Goal: Register for event/course: Register for event/course

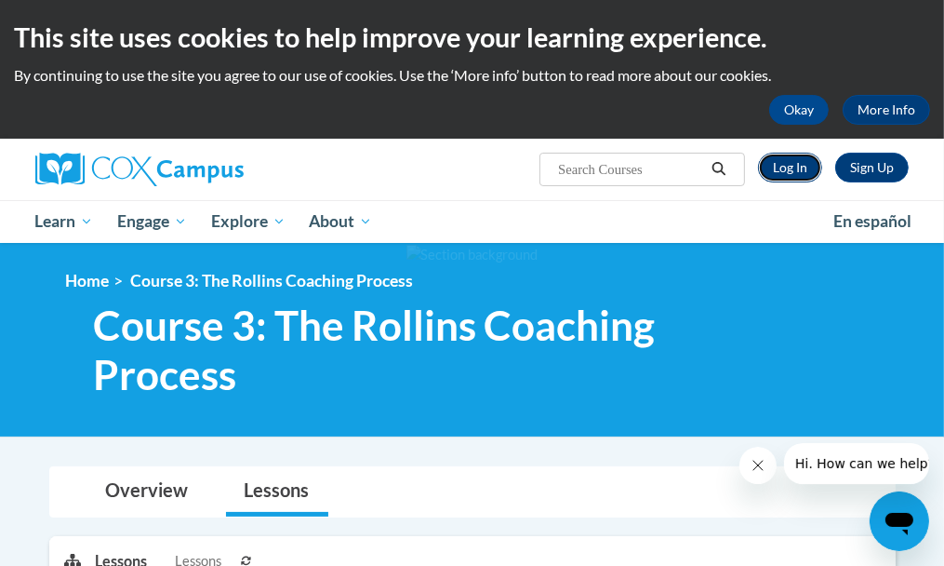
click at [776, 170] on link "Log In" at bounding box center [790, 168] width 64 height 30
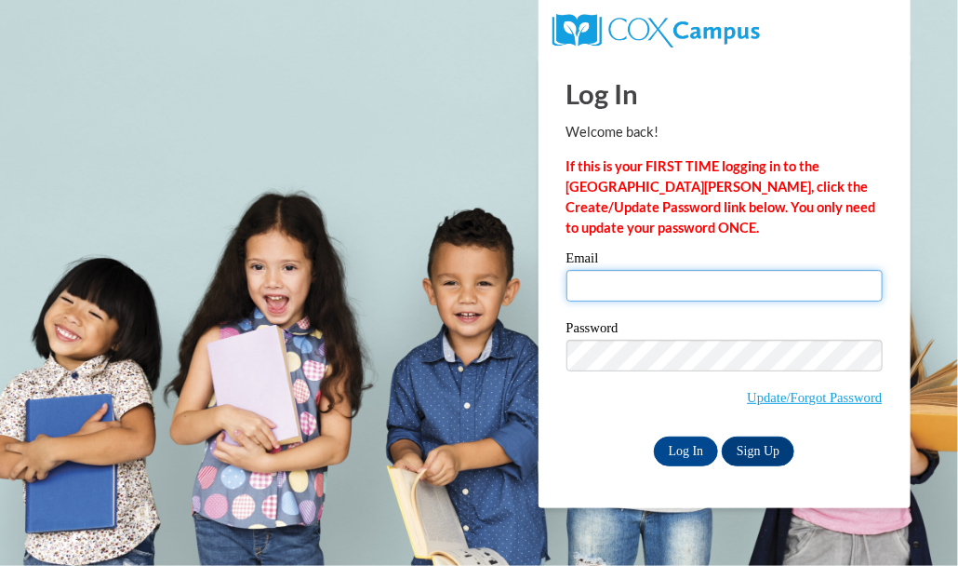
click at [696, 298] on input "Email" at bounding box center [724, 286] width 316 height 32
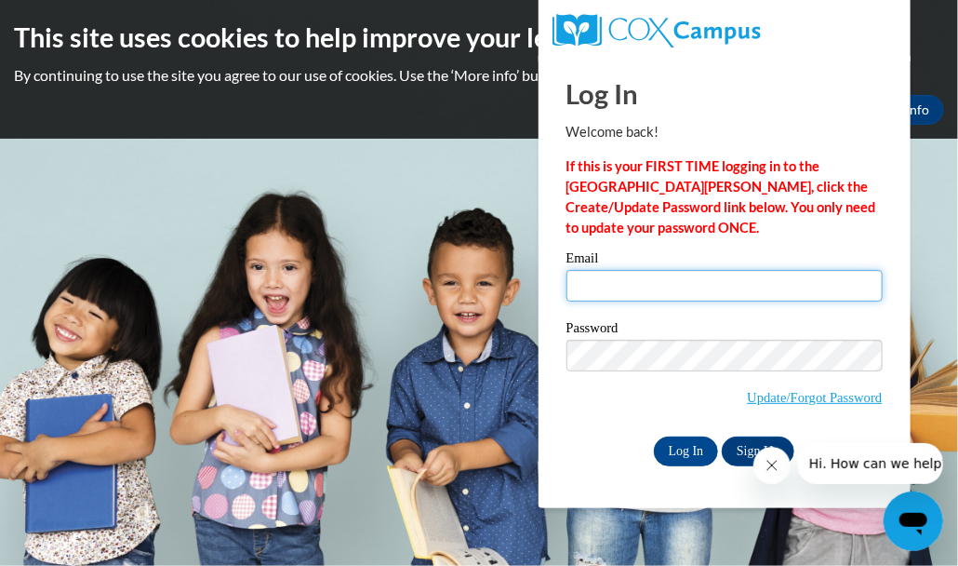
click at [726, 298] on input "Email" at bounding box center [724, 286] width 316 height 32
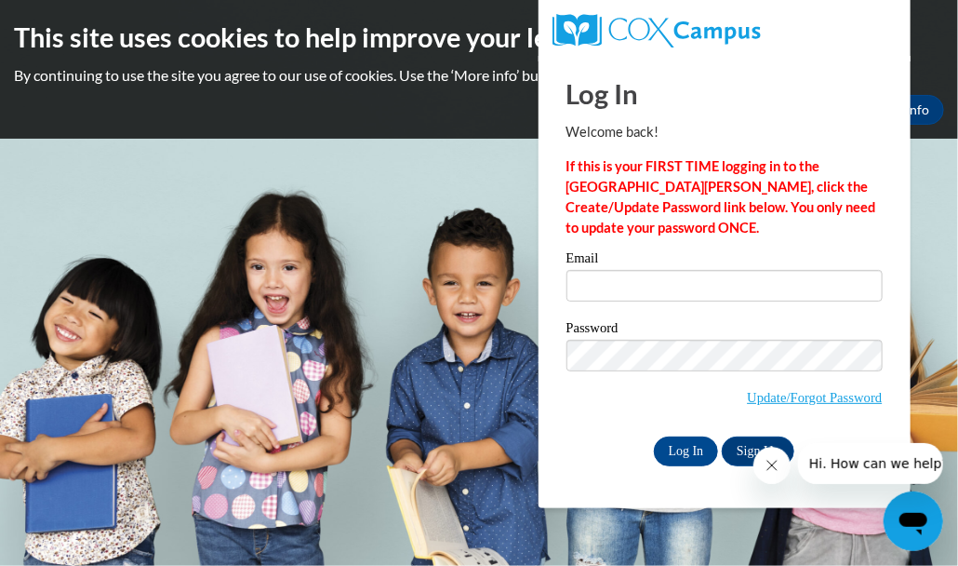
click at [652, 263] on label "Email" at bounding box center [724, 260] width 316 height 19
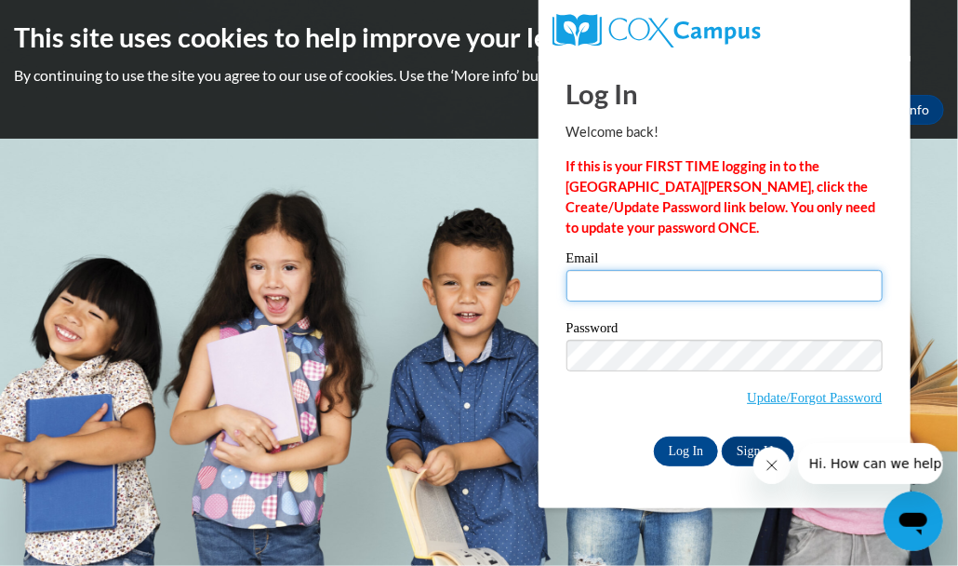
click at [652, 270] on input "Email" at bounding box center [724, 286] width 316 height 32
type input "r"
type input "[EMAIL_ADDRESS][DOMAIN_NAME]"
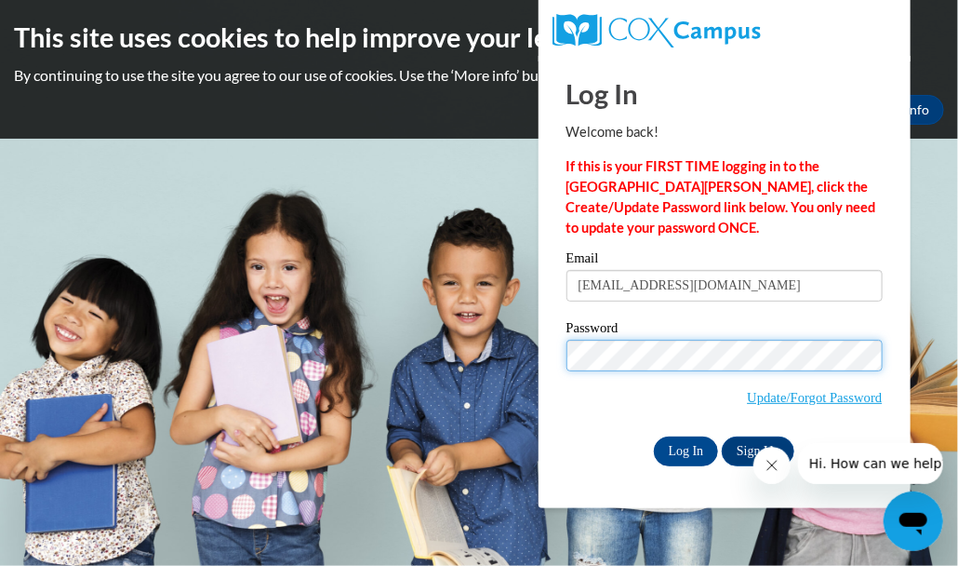
click at [654, 436] on input "Log In" at bounding box center [686, 451] width 65 height 30
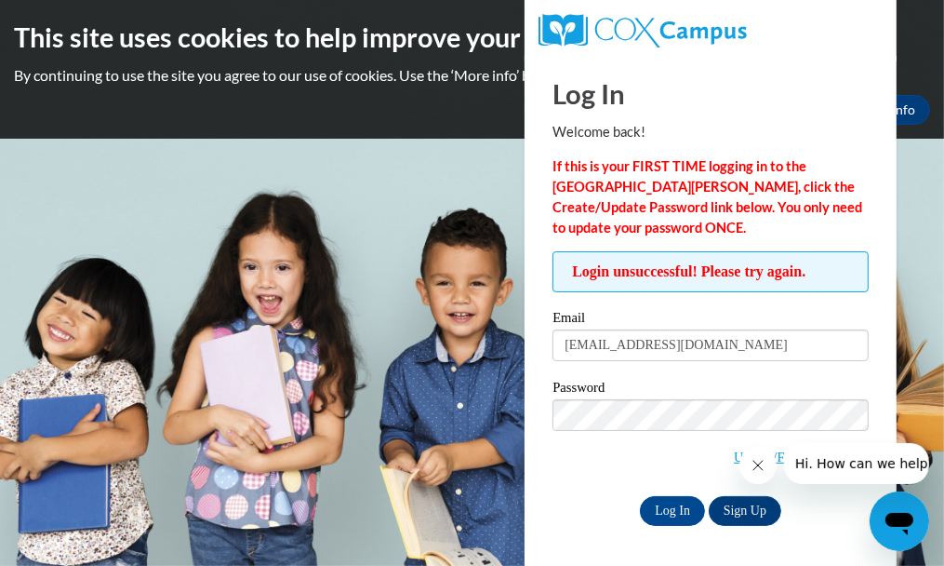
click at [621, 475] on span "Update/Forgot Password" at bounding box center [711, 437] width 316 height 77
click at [640, 496] on input "Log In" at bounding box center [672, 511] width 65 height 30
click at [673, 501] on input "Log In" at bounding box center [672, 511] width 65 height 30
click at [640, 496] on input "Log In" at bounding box center [672, 511] width 65 height 30
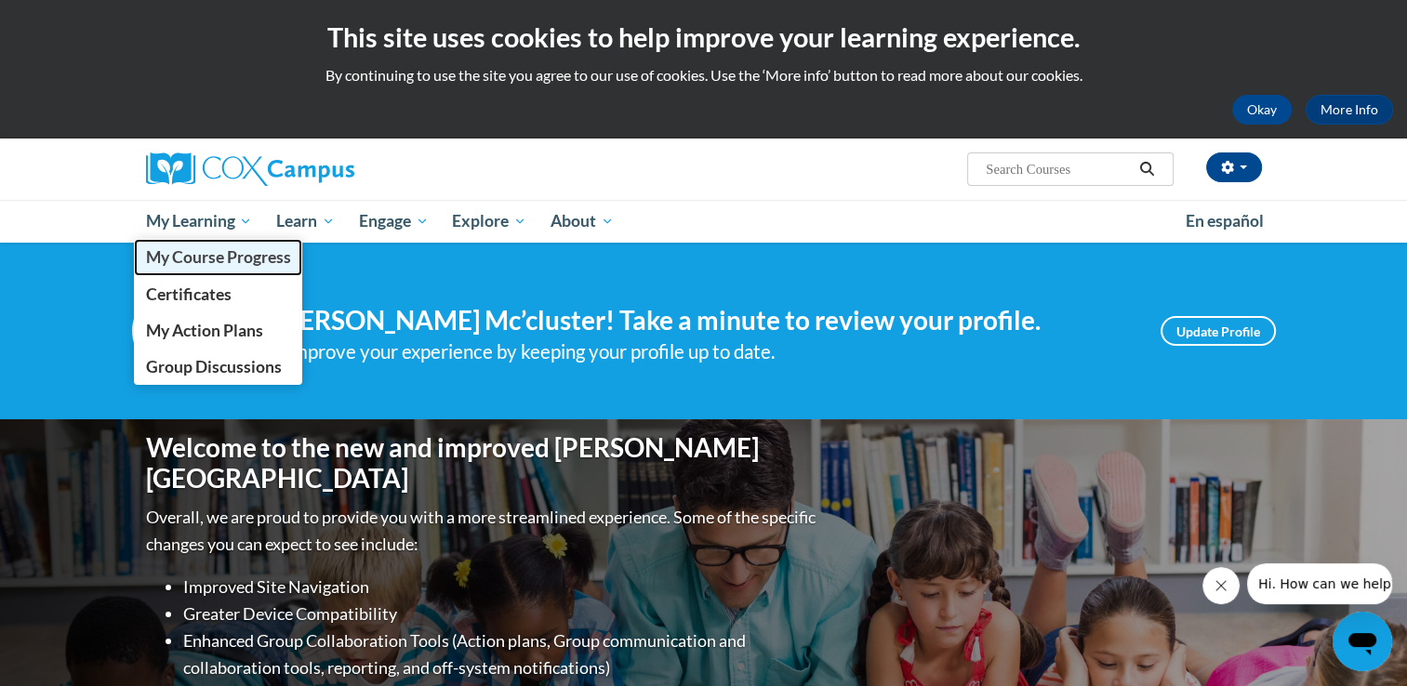
click at [220, 266] on span "My Course Progress" at bounding box center [217, 257] width 145 height 20
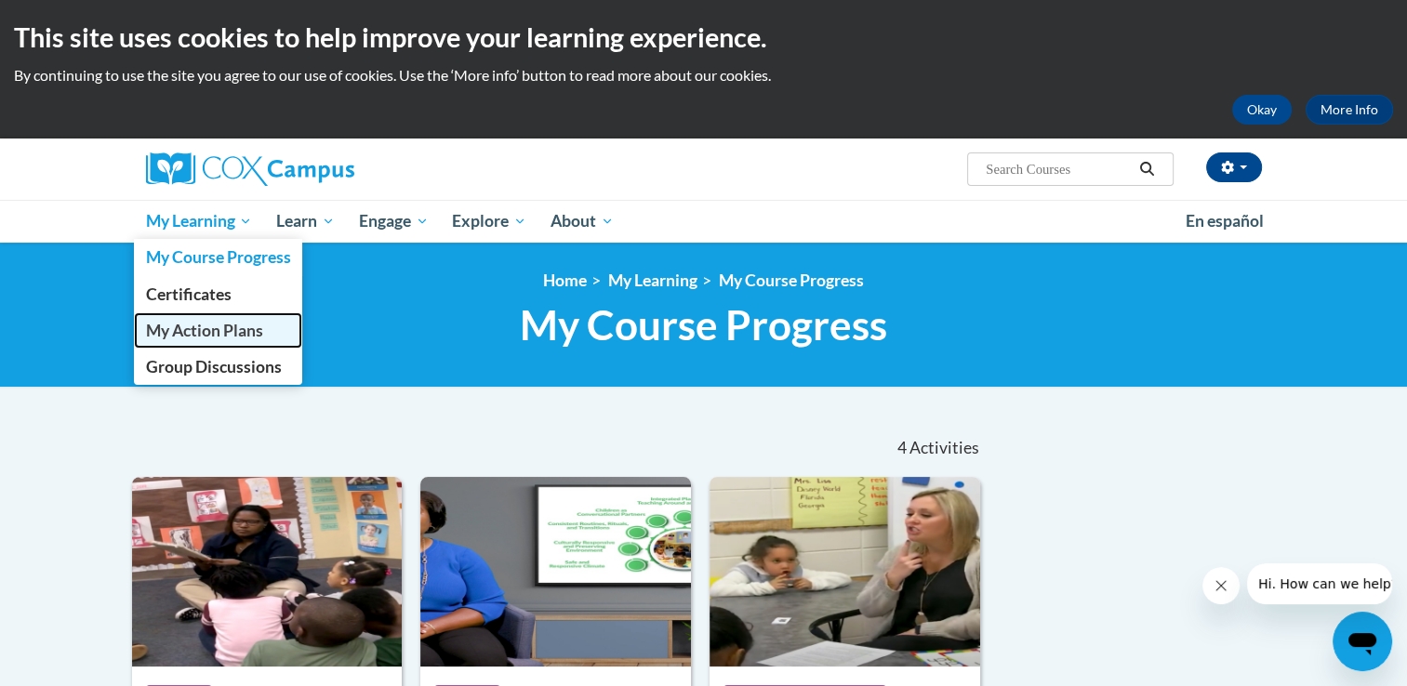
click at [213, 325] on span "My Action Plans" at bounding box center [203, 331] width 117 height 20
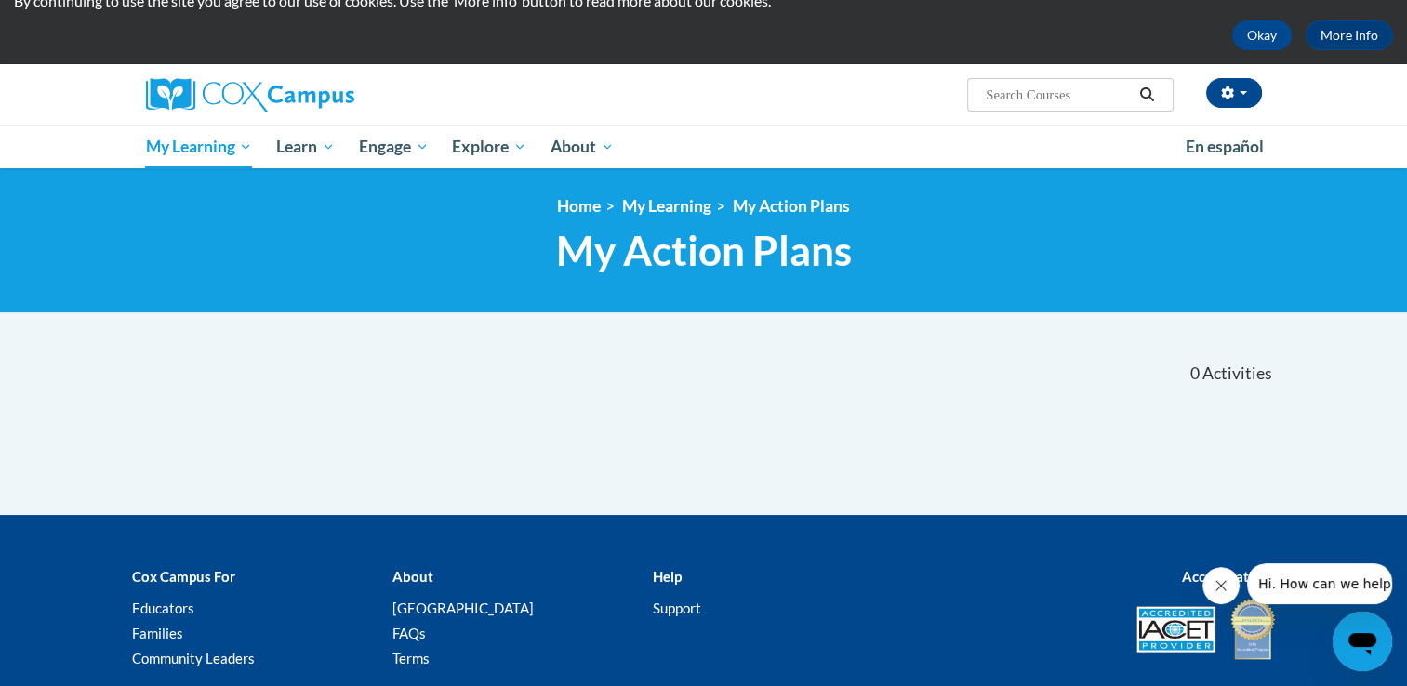
scroll to position [37, 0]
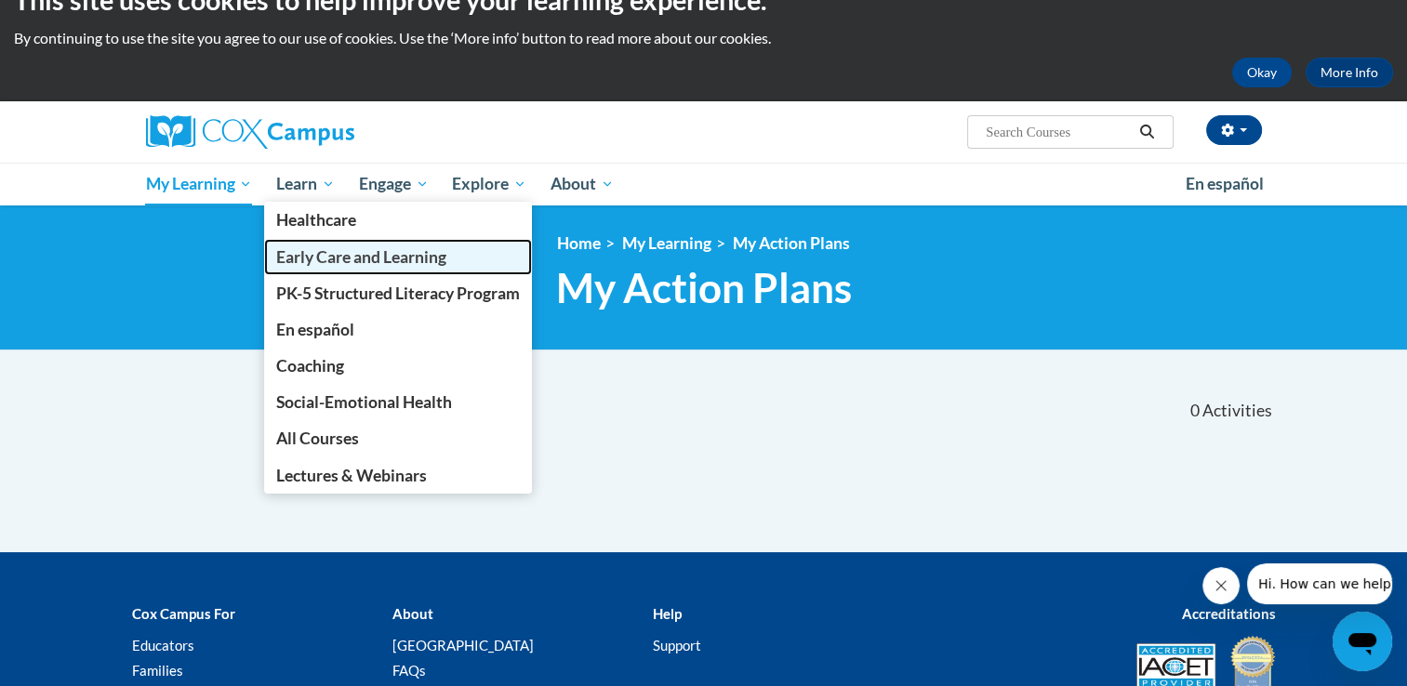
click at [372, 258] on span "Early Care and Learning" at bounding box center [361, 257] width 170 height 20
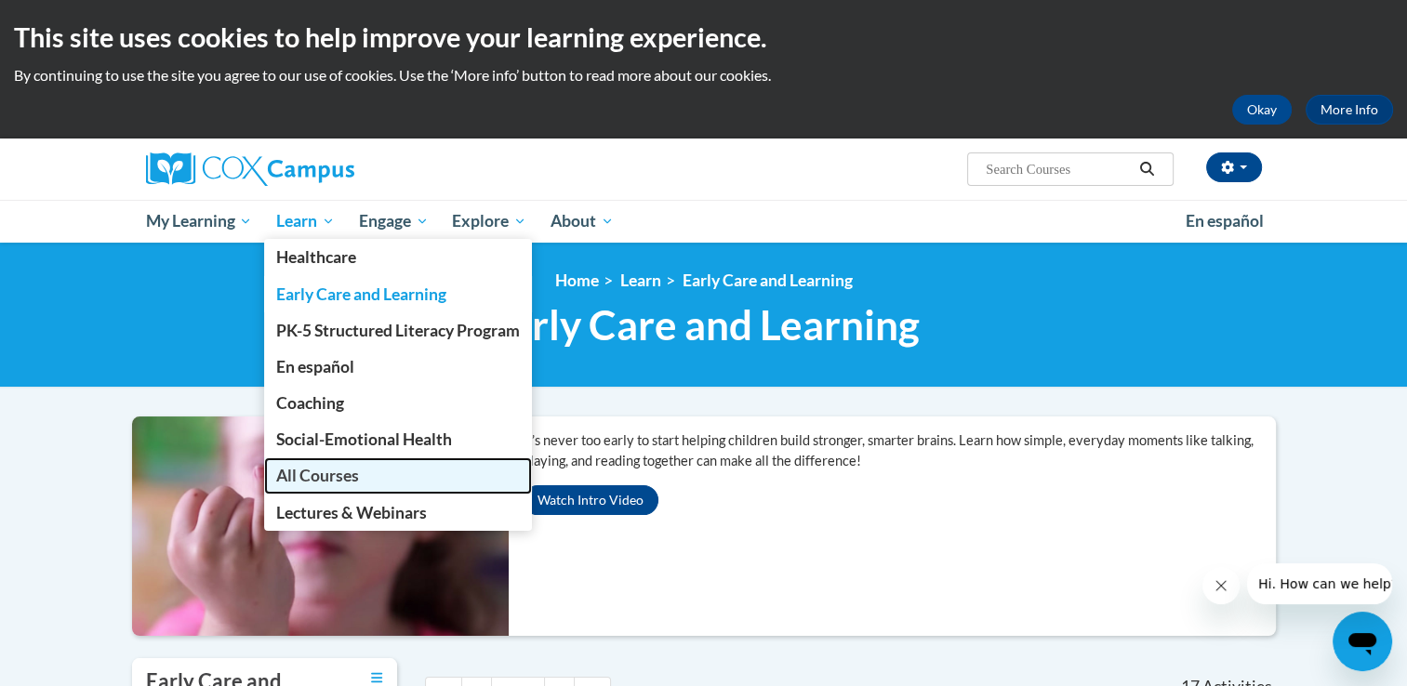
click at [322, 491] on link "All Courses" at bounding box center [398, 476] width 268 height 36
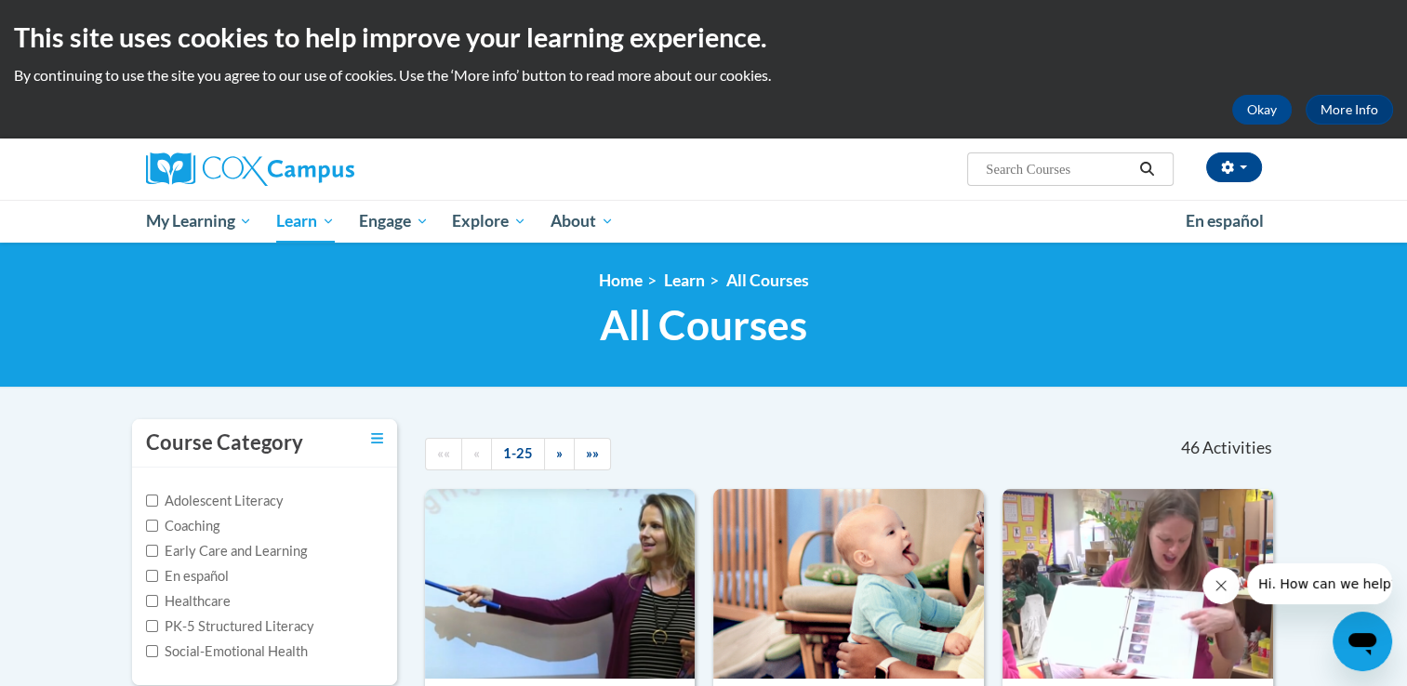
click at [244, 551] on label "Early Care and Learning" at bounding box center [226, 551] width 161 height 20
click at [158, 551] on input "Early Care and Learning" at bounding box center [152, 551] width 12 height 12
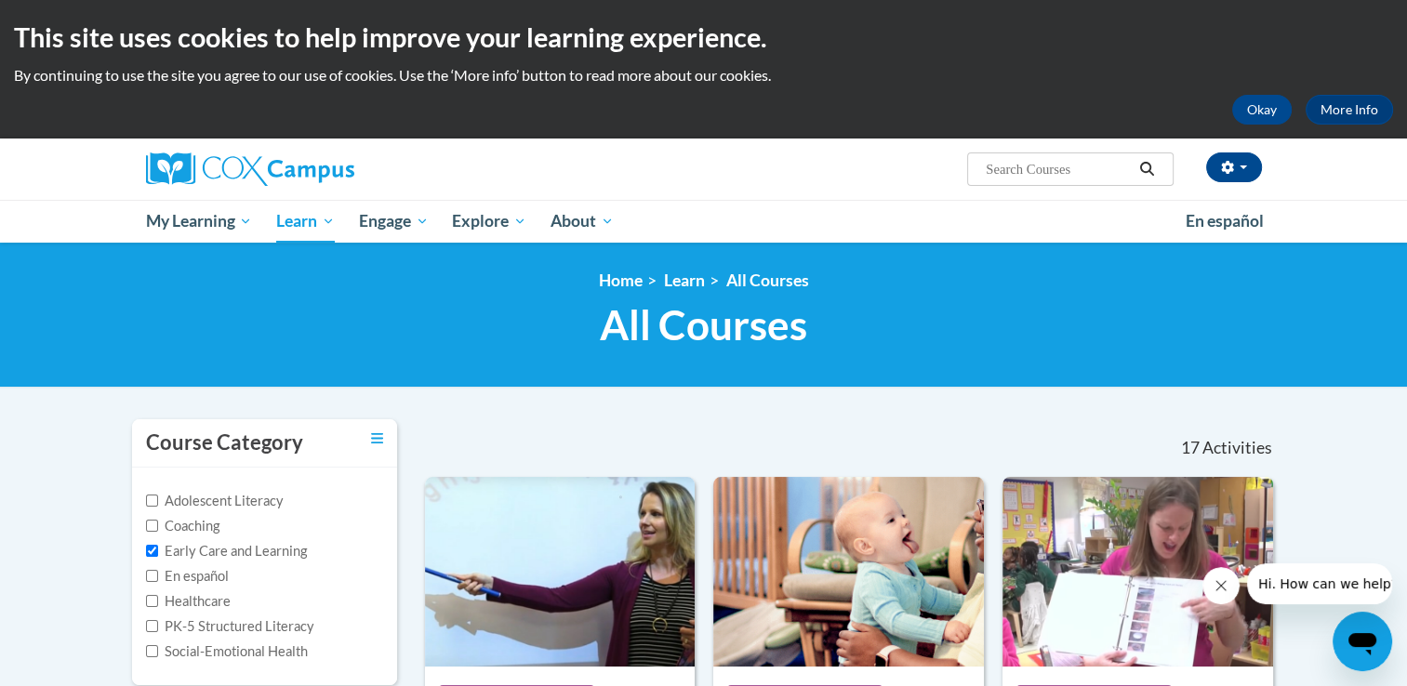
click at [244, 551] on label "Early Care and Learning" at bounding box center [226, 551] width 161 height 20
click at [158, 551] on input "Early Care and Learning" at bounding box center [152, 551] width 12 height 12
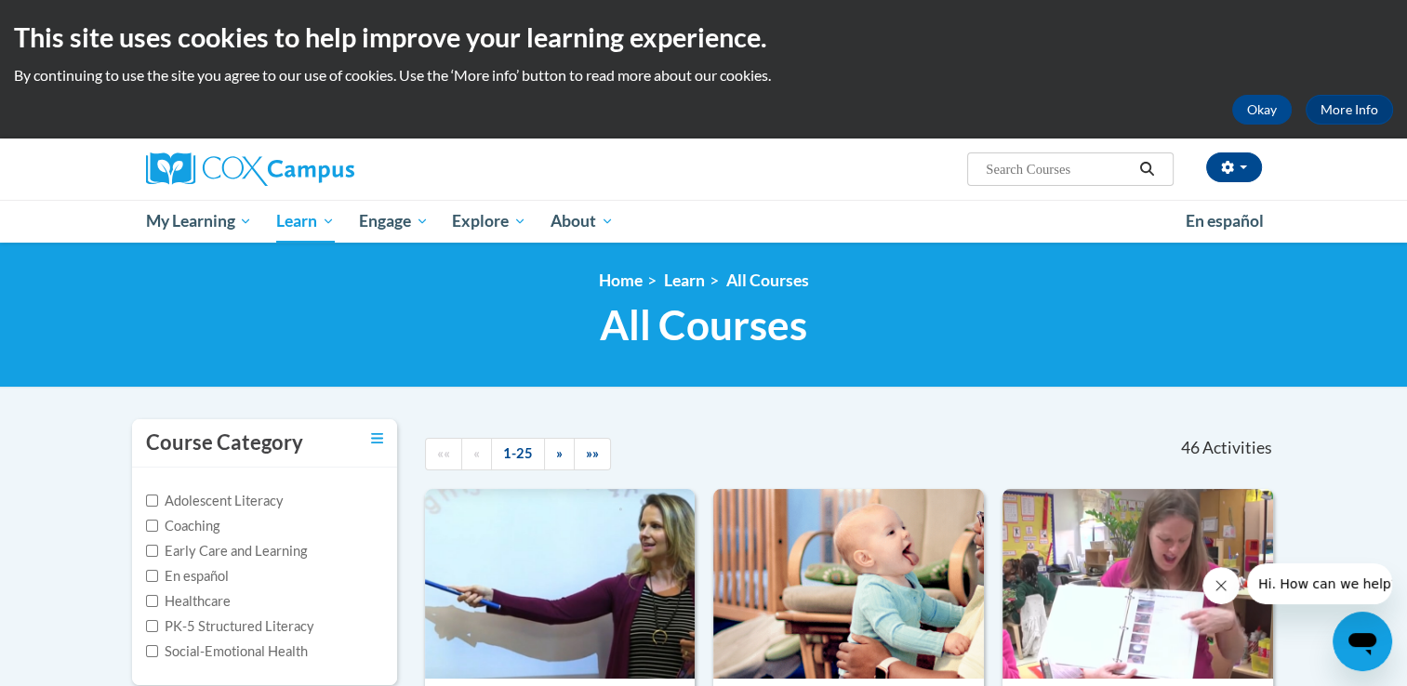
click at [244, 551] on label "Early Care and Learning" at bounding box center [226, 551] width 161 height 20
click at [158, 551] on input "Early Care and Learning" at bounding box center [152, 551] width 12 height 12
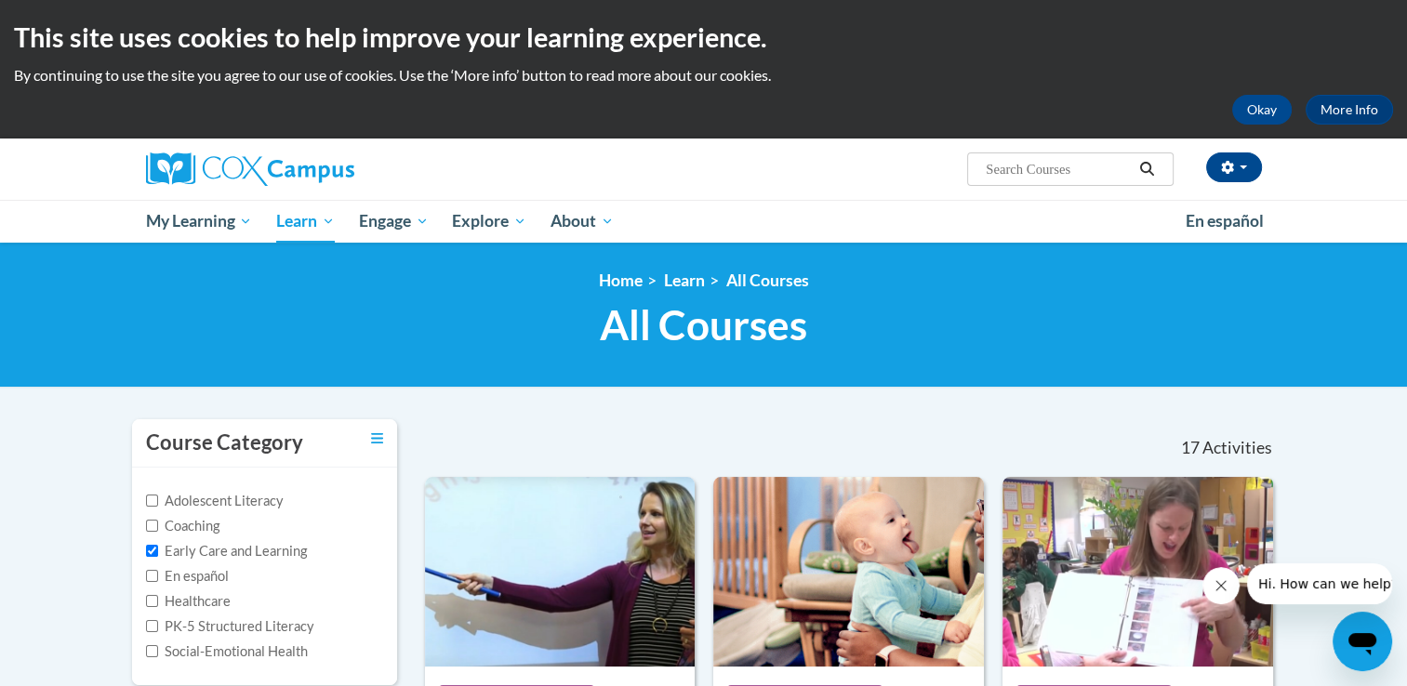
click at [244, 551] on label "Early Care and Learning" at bounding box center [226, 551] width 161 height 20
click at [158, 551] on input "Early Care and Learning" at bounding box center [152, 551] width 12 height 12
checkbox input "false"
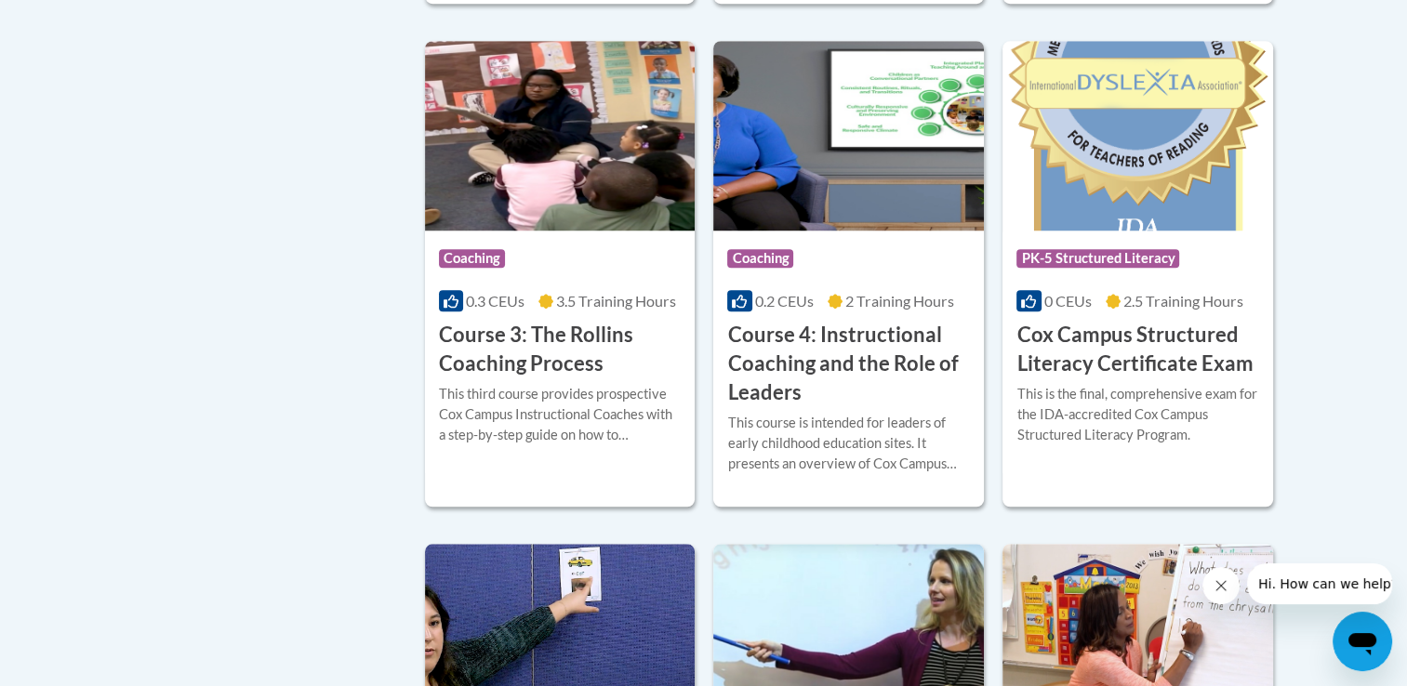
scroll to position [1488, 0]
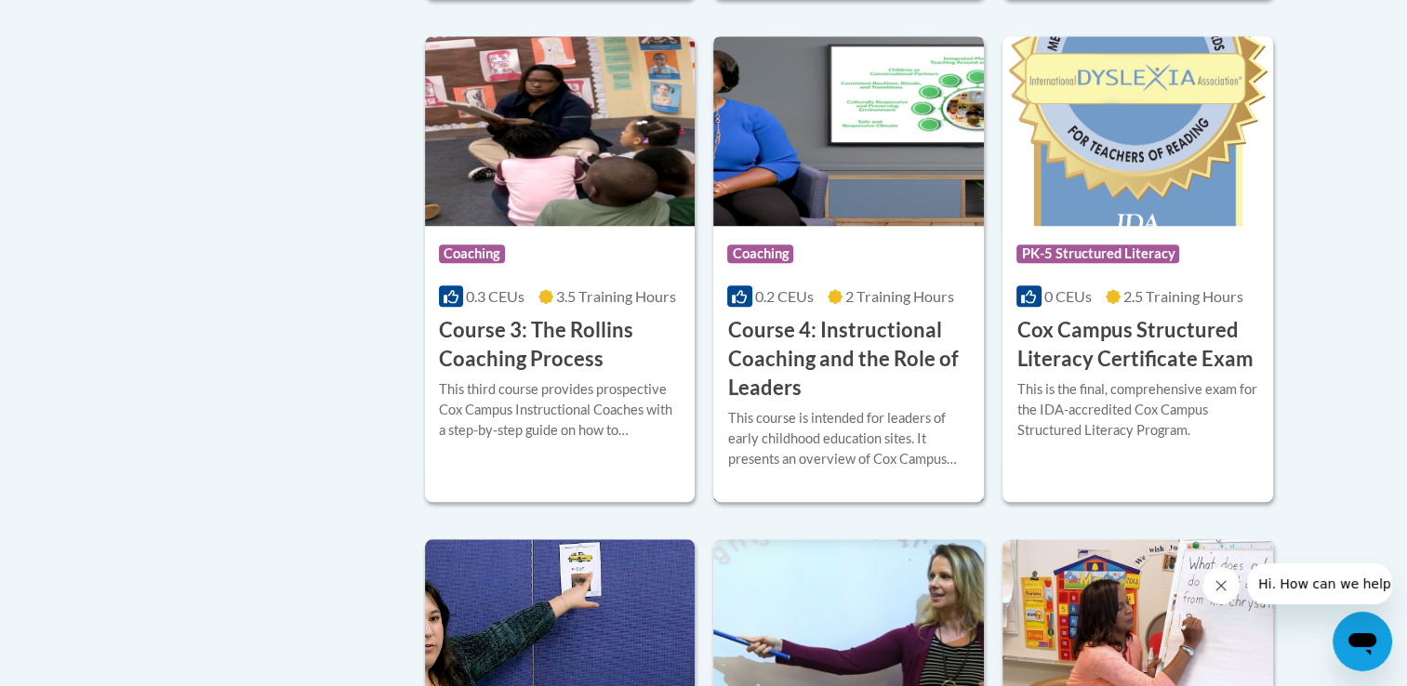
click at [848, 365] on h3 "Course 4: Instructional Coaching and the Role of Leaders" at bounding box center [848, 359] width 243 height 86
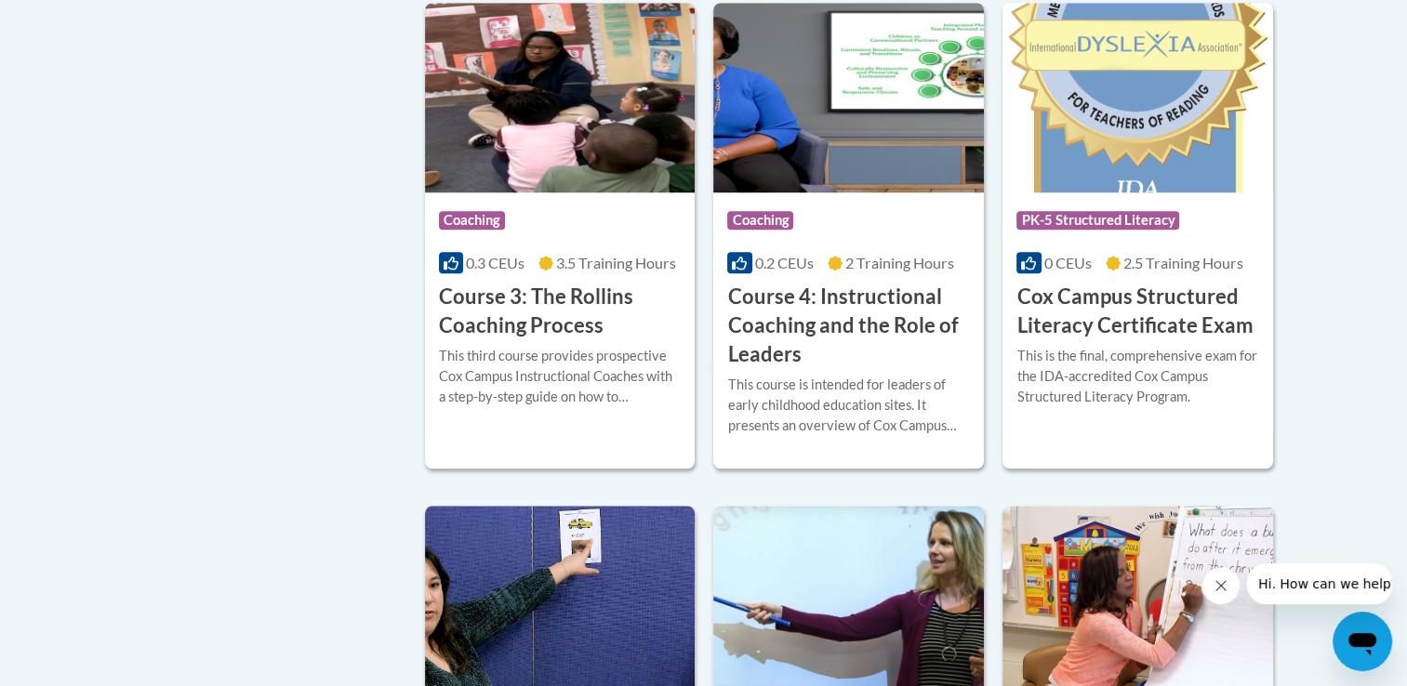
scroll to position [1526, 0]
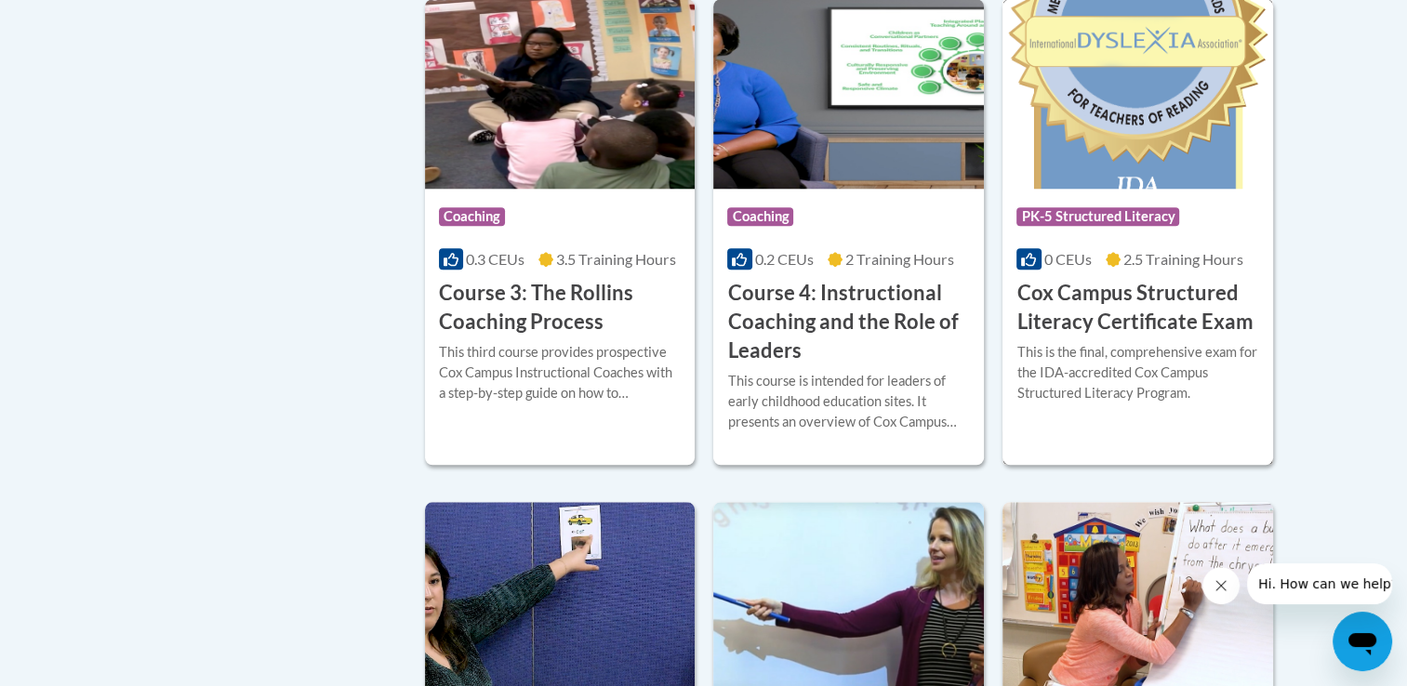
click at [1181, 329] on h3 "Cox Campus Structured Literacy Certificate Exam" at bounding box center [1138, 308] width 243 height 58
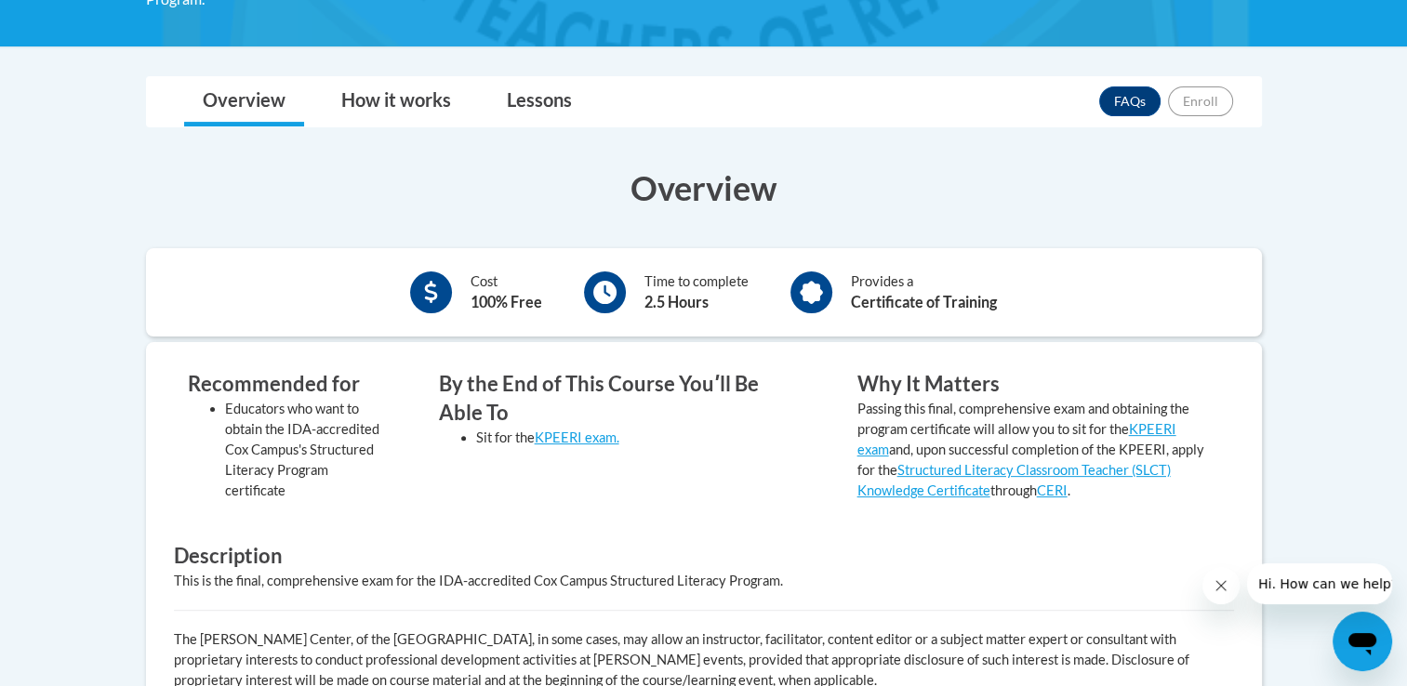
scroll to position [446, 0]
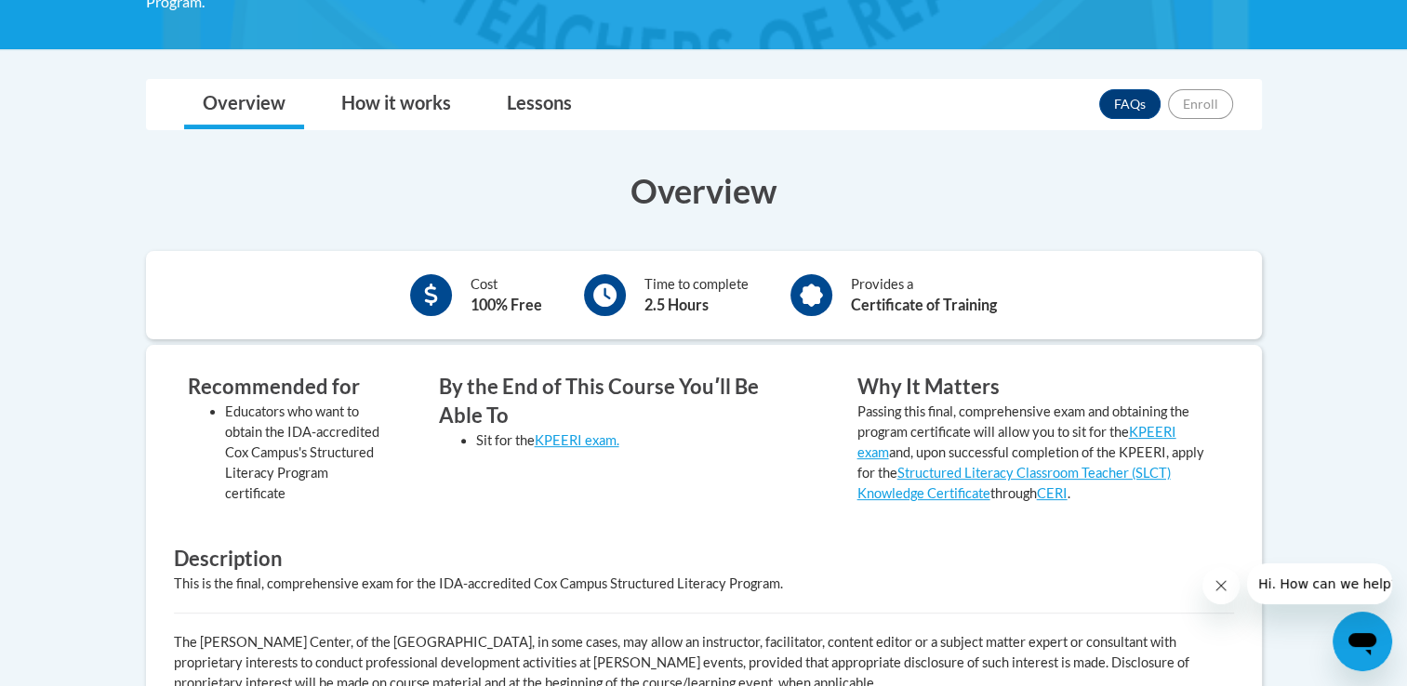
click at [801, 294] on icon at bounding box center [811, 296] width 23 height 23
click at [805, 306] on div at bounding box center [812, 295] width 42 height 42
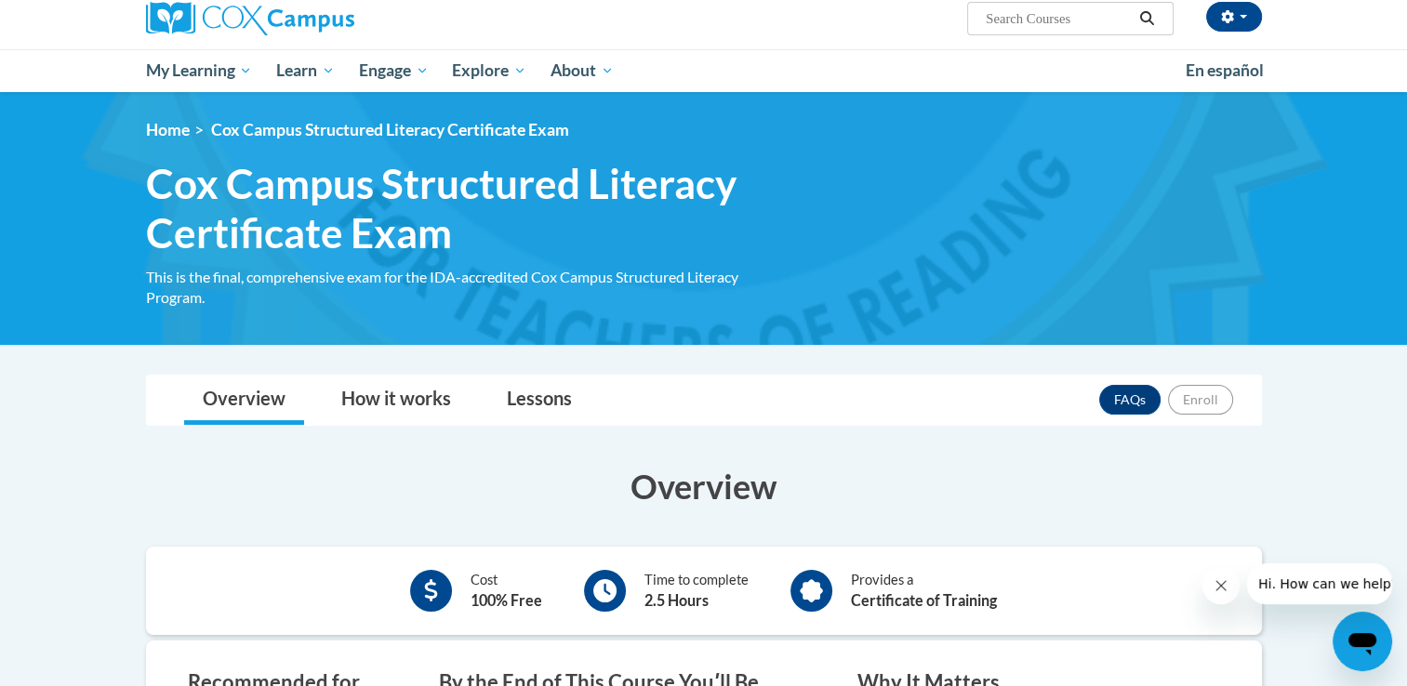
scroll to position [149, 0]
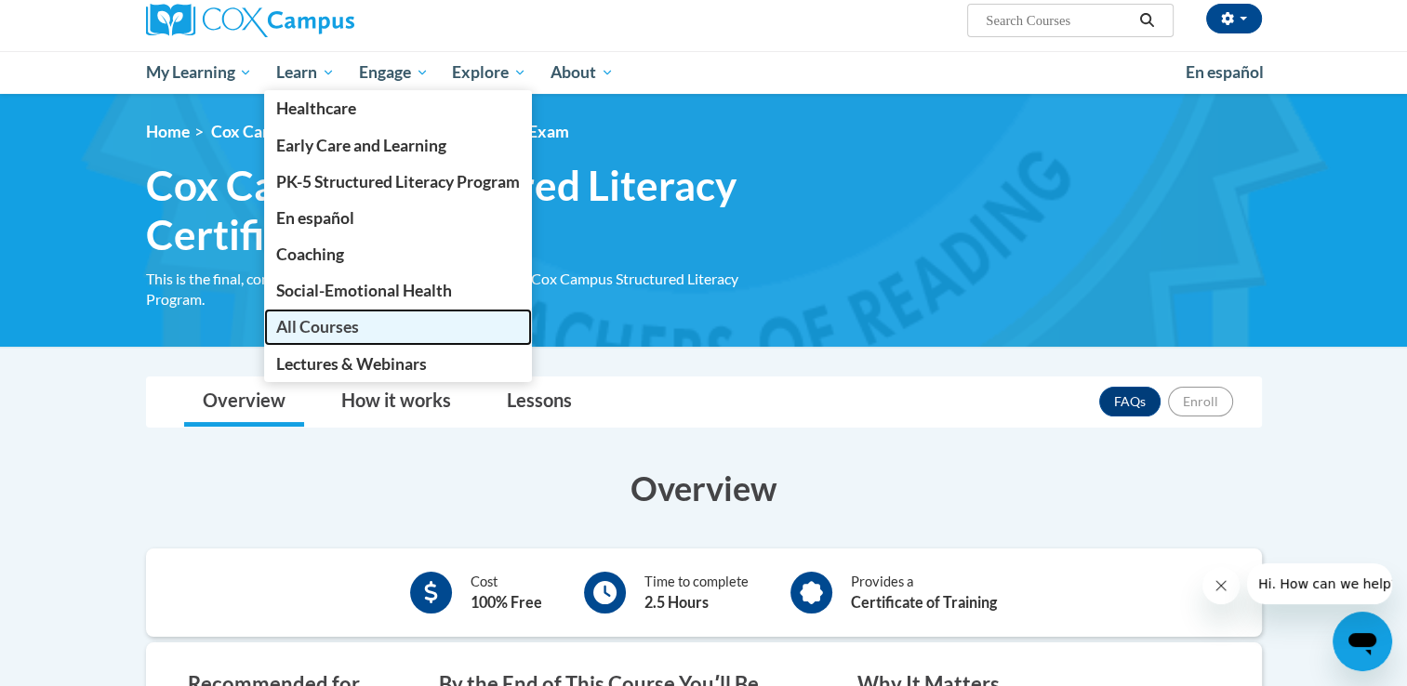
click at [305, 338] on link "All Courses" at bounding box center [398, 327] width 268 height 36
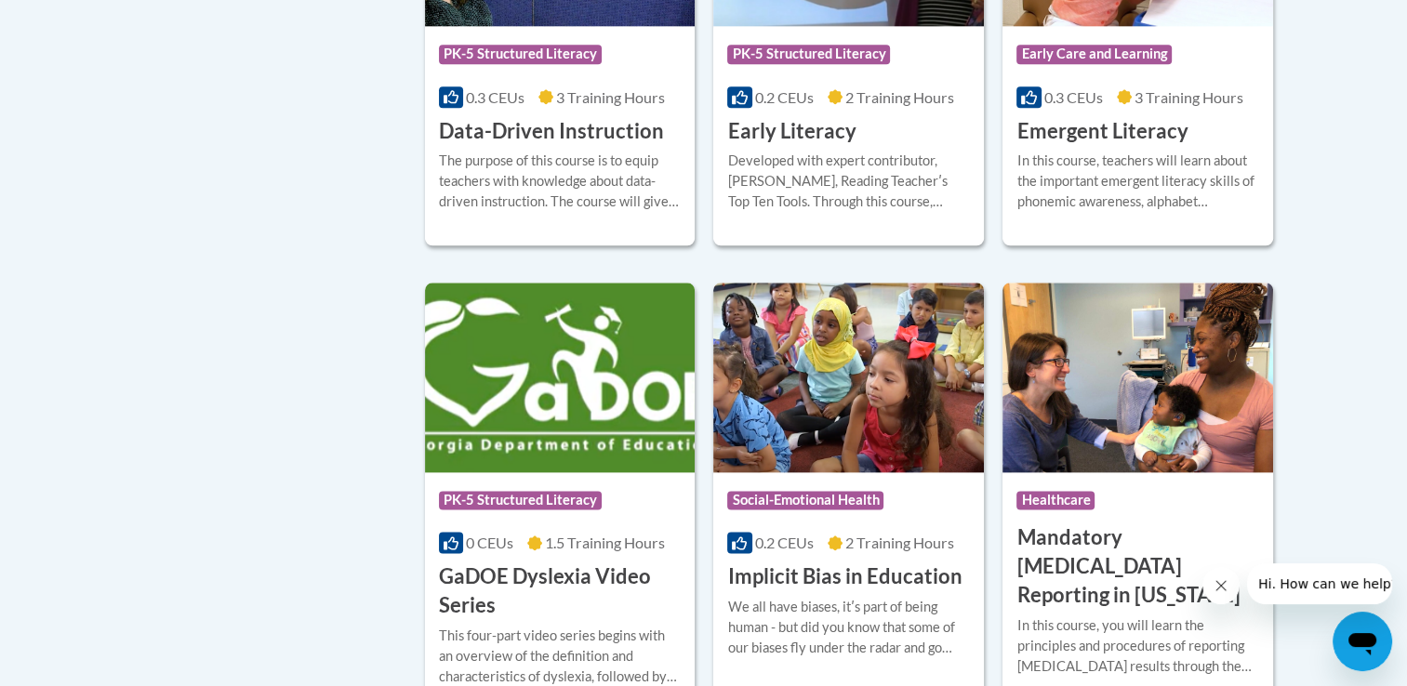
scroll to position [2195, 0]
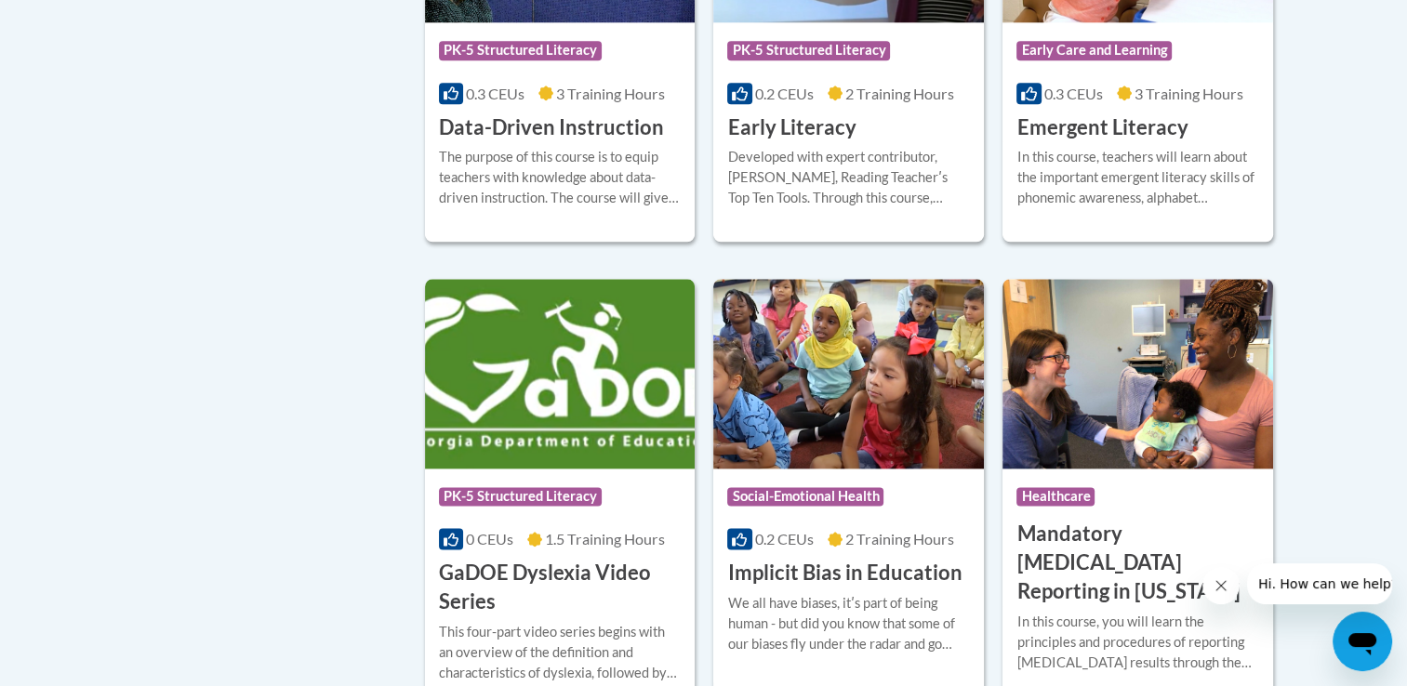
click at [305, 338] on div "Course Category Adolescent Literacy Coaching Early Care and Learning En español…" at bounding box center [704, 497] width 1172 height 4548
click at [804, 169] on div "More Info Enroll Developed with expert contributor, Dr. Deborah Glaser, Reading…" at bounding box center [848, 188] width 271 height 95
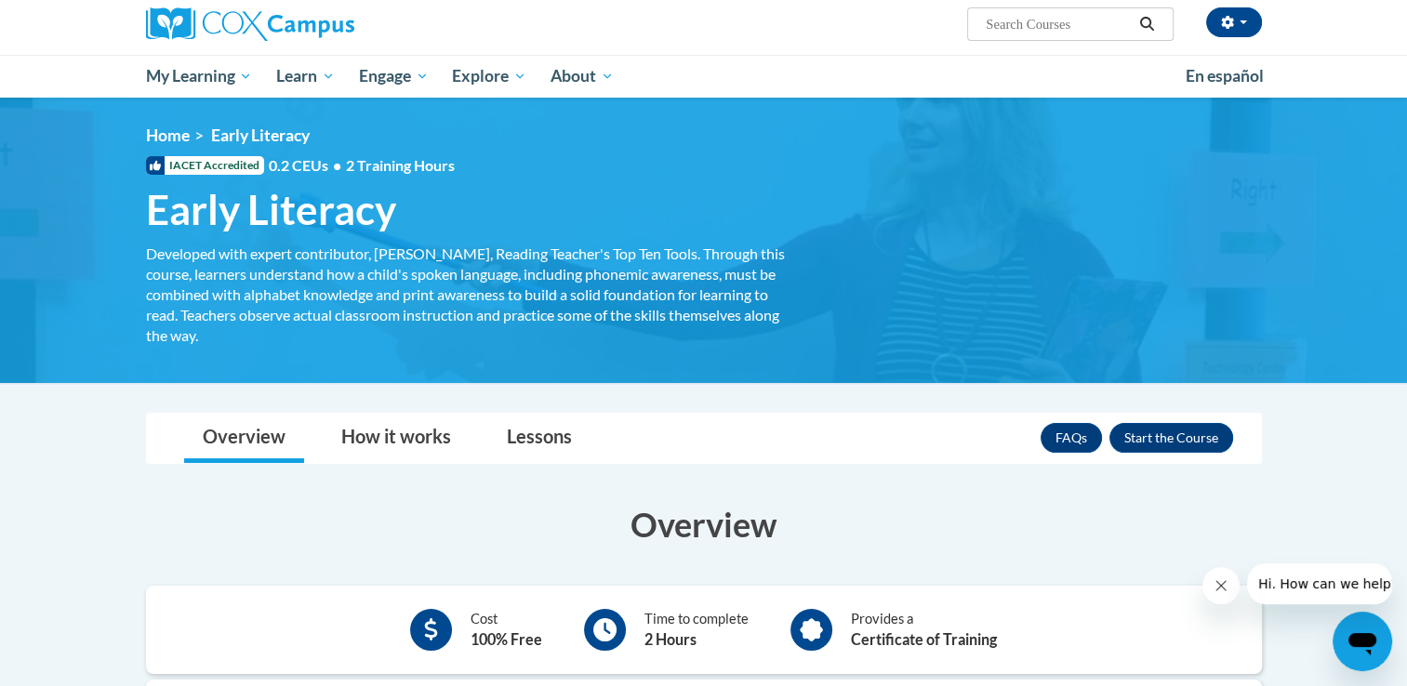
scroll to position [149, 0]
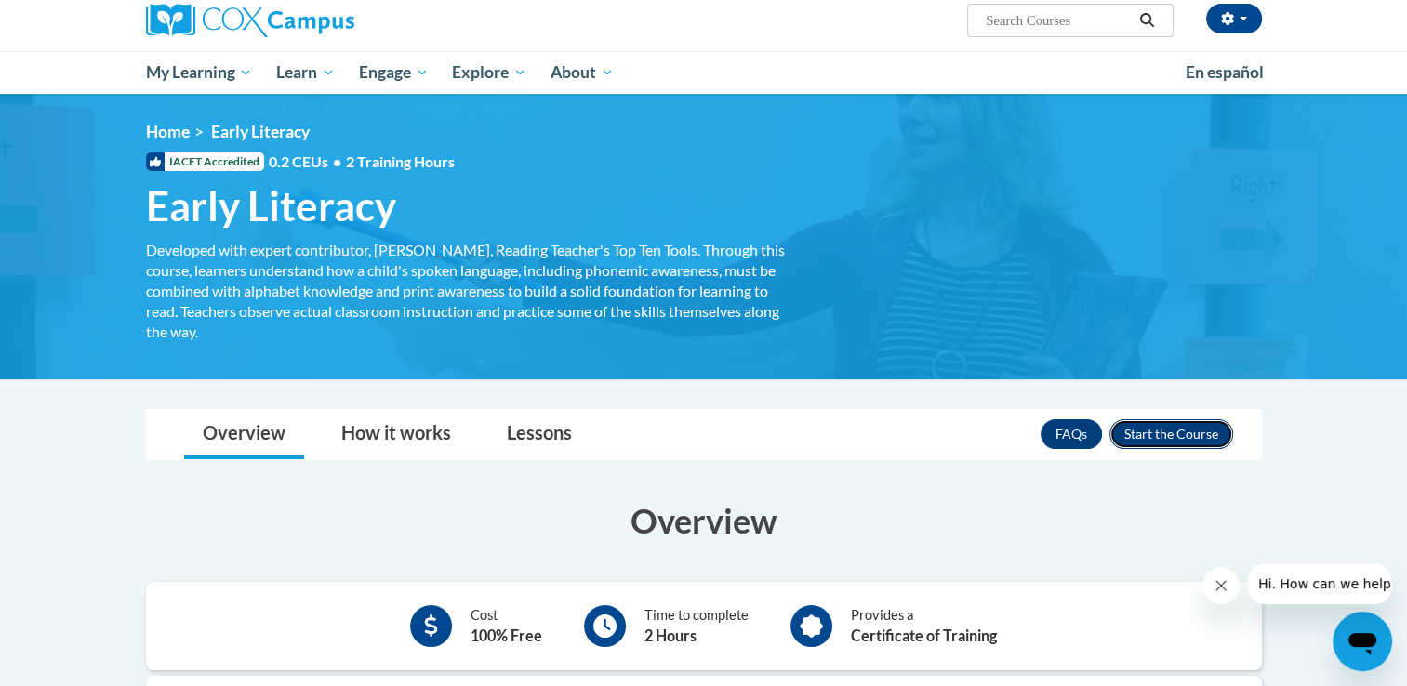
click at [1209, 427] on button "Enroll" at bounding box center [1172, 435] width 124 height 30
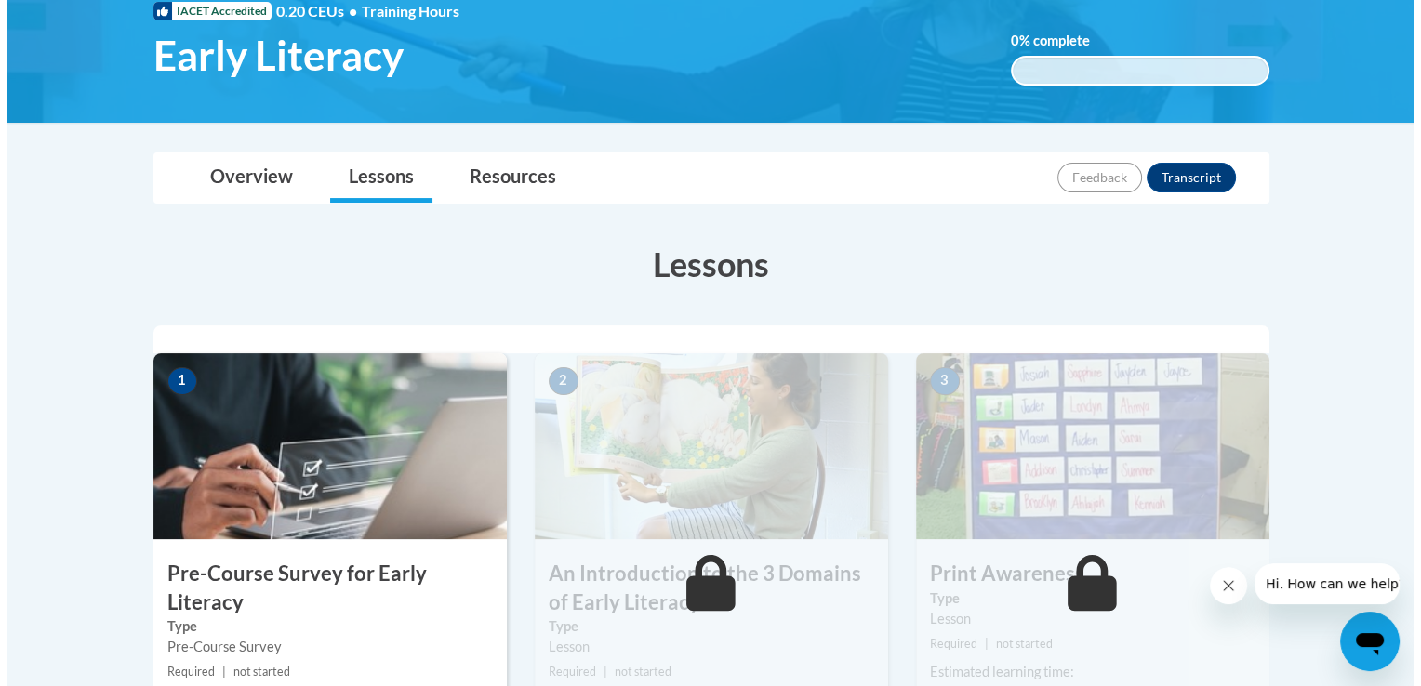
scroll to position [334, 0]
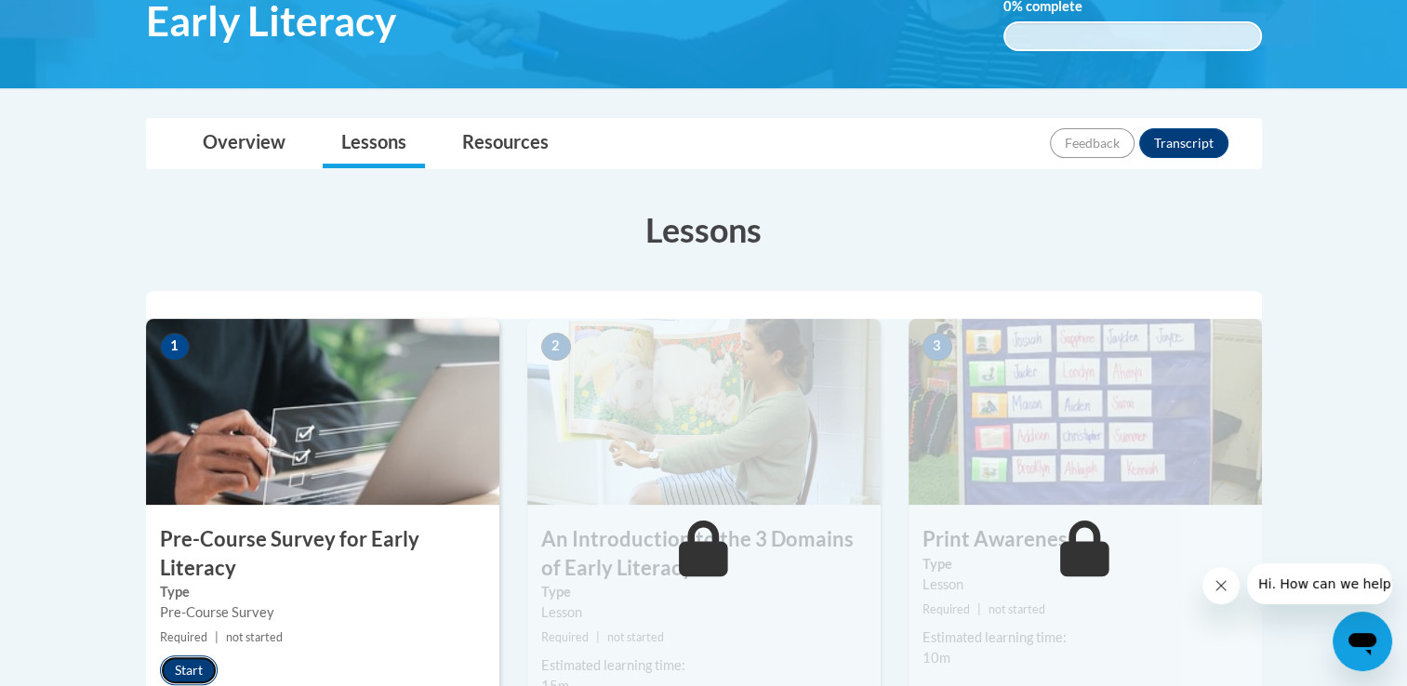
click at [190, 676] on button "Start" at bounding box center [189, 671] width 58 height 30
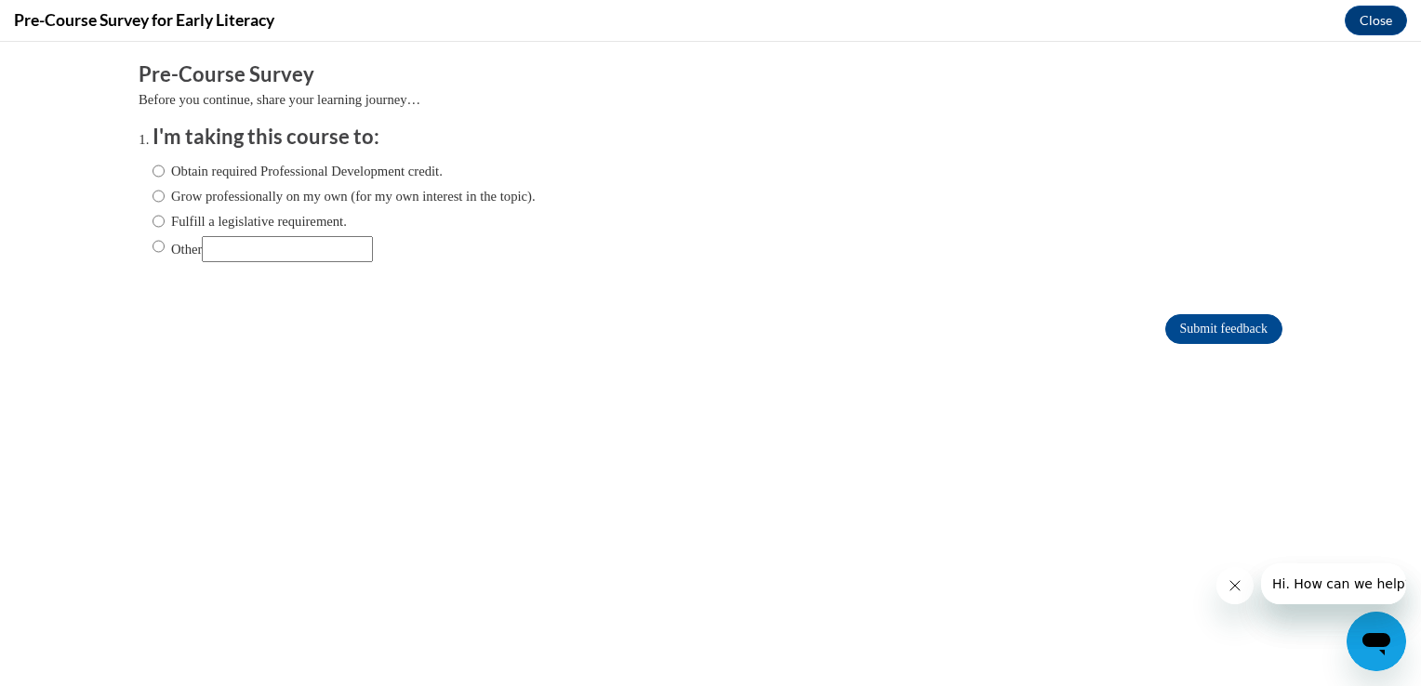
scroll to position [0, 0]
click at [188, 169] on label "Obtain required Professional Development credit." at bounding box center [298, 171] width 290 height 20
click at [165, 169] on input "Obtain required Professional Development credit." at bounding box center [159, 171] width 12 height 20
radio input "true"
click at [1192, 336] on input "Submit feedback" at bounding box center [1224, 329] width 117 height 30
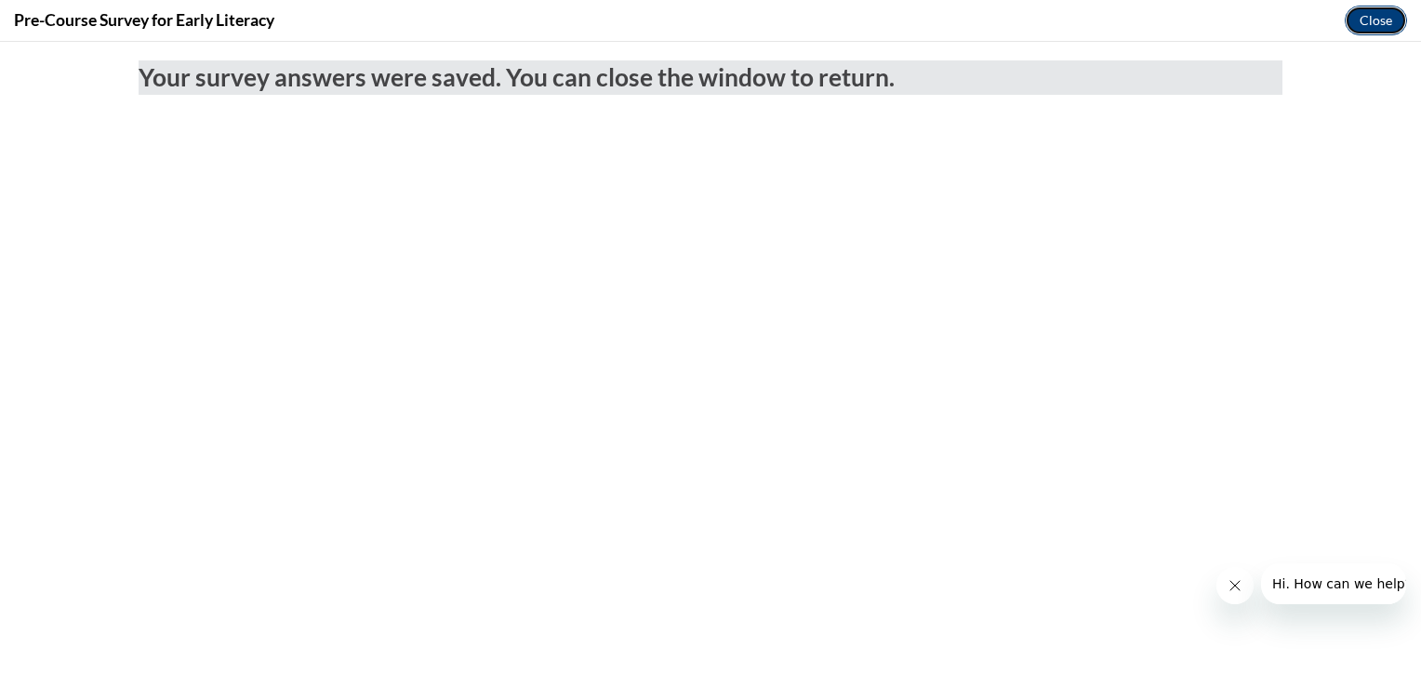
click at [1373, 30] on button "Close" at bounding box center [1376, 21] width 62 height 30
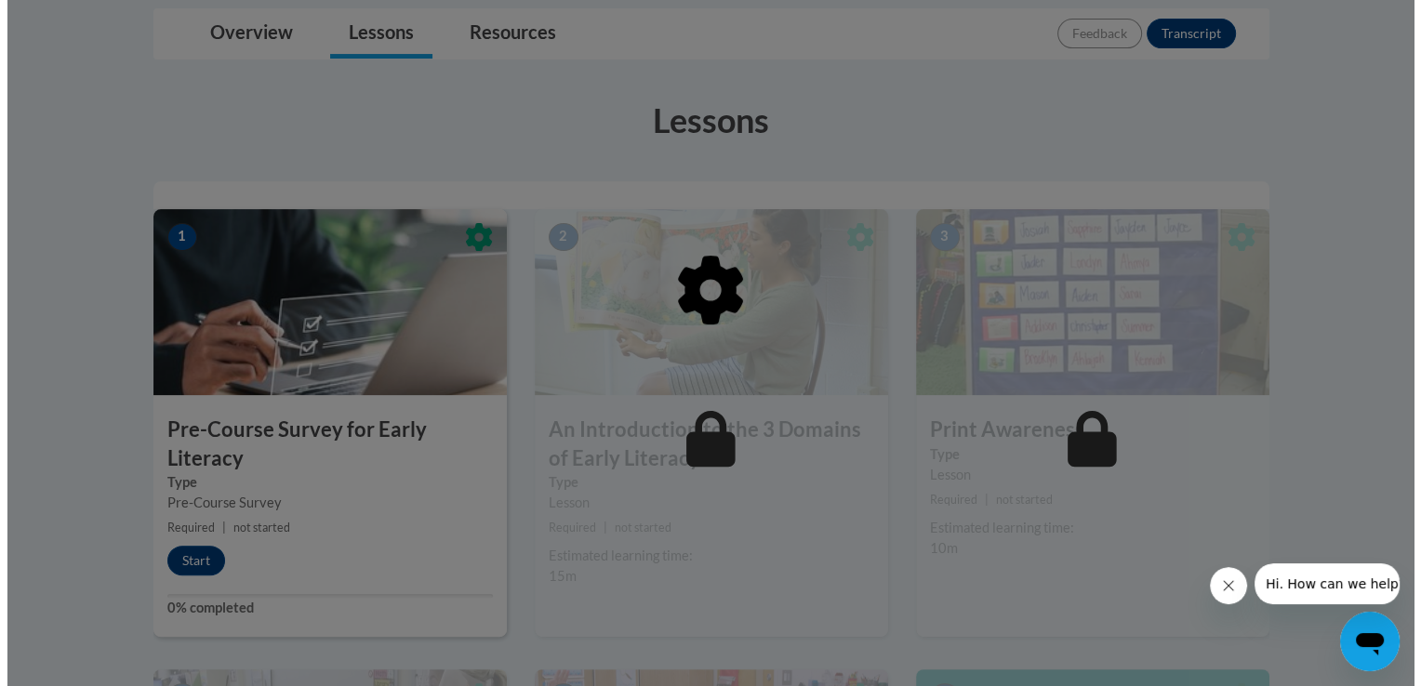
scroll to position [448, 0]
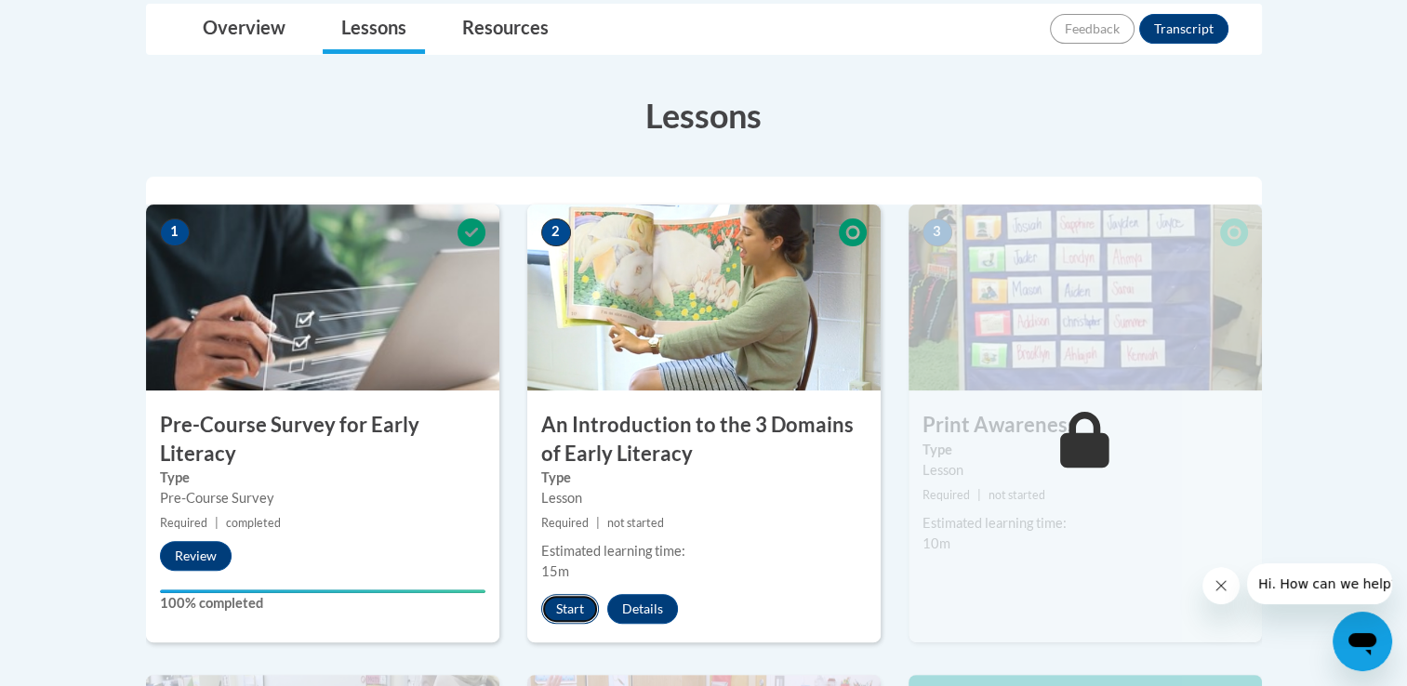
click at [573, 620] on button "Start" at bounding box center [570, 609] width 58 height 30
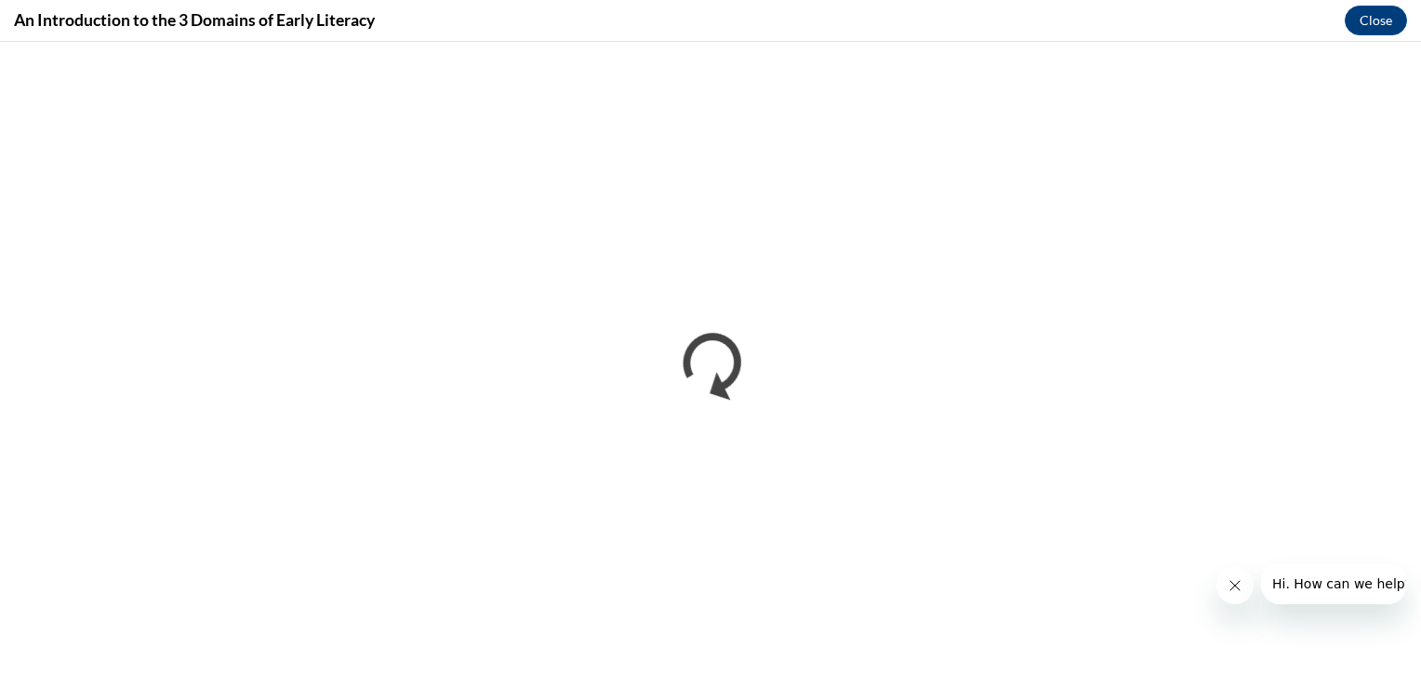
scroll to position [0, 0]
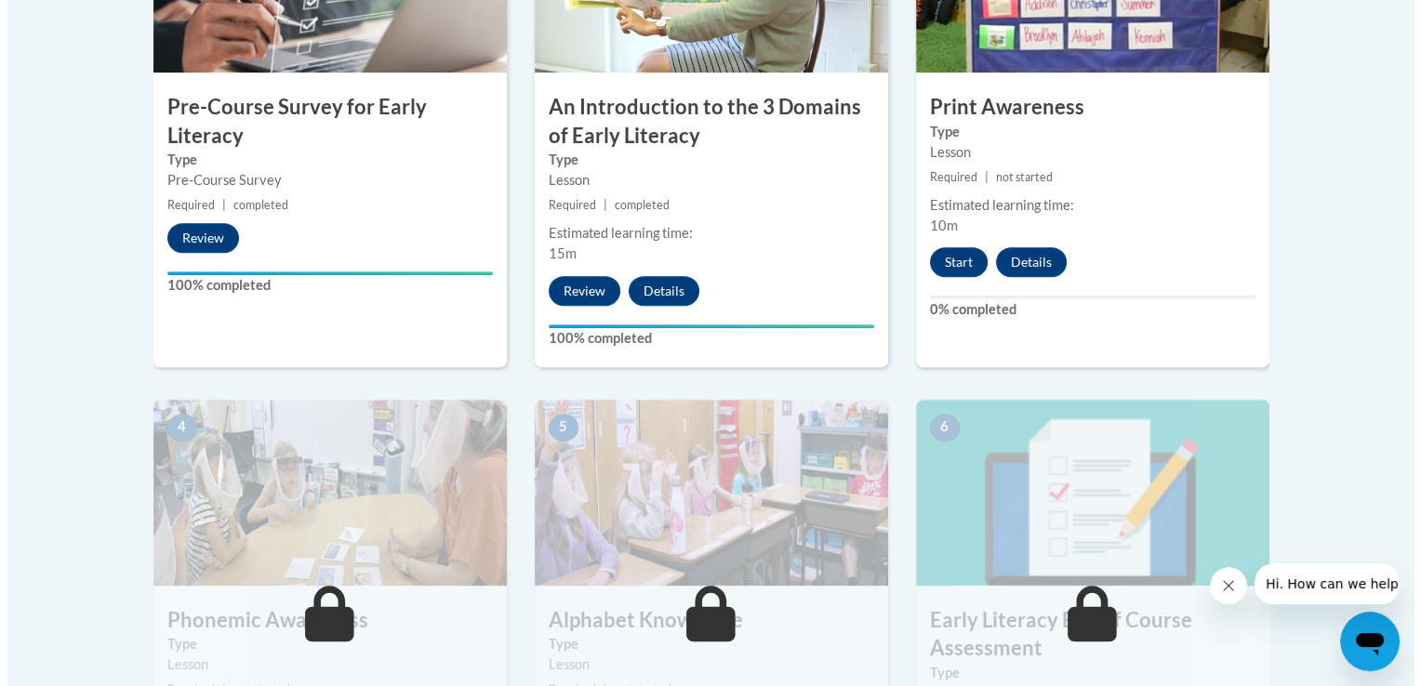
scroll to position [753, 0]
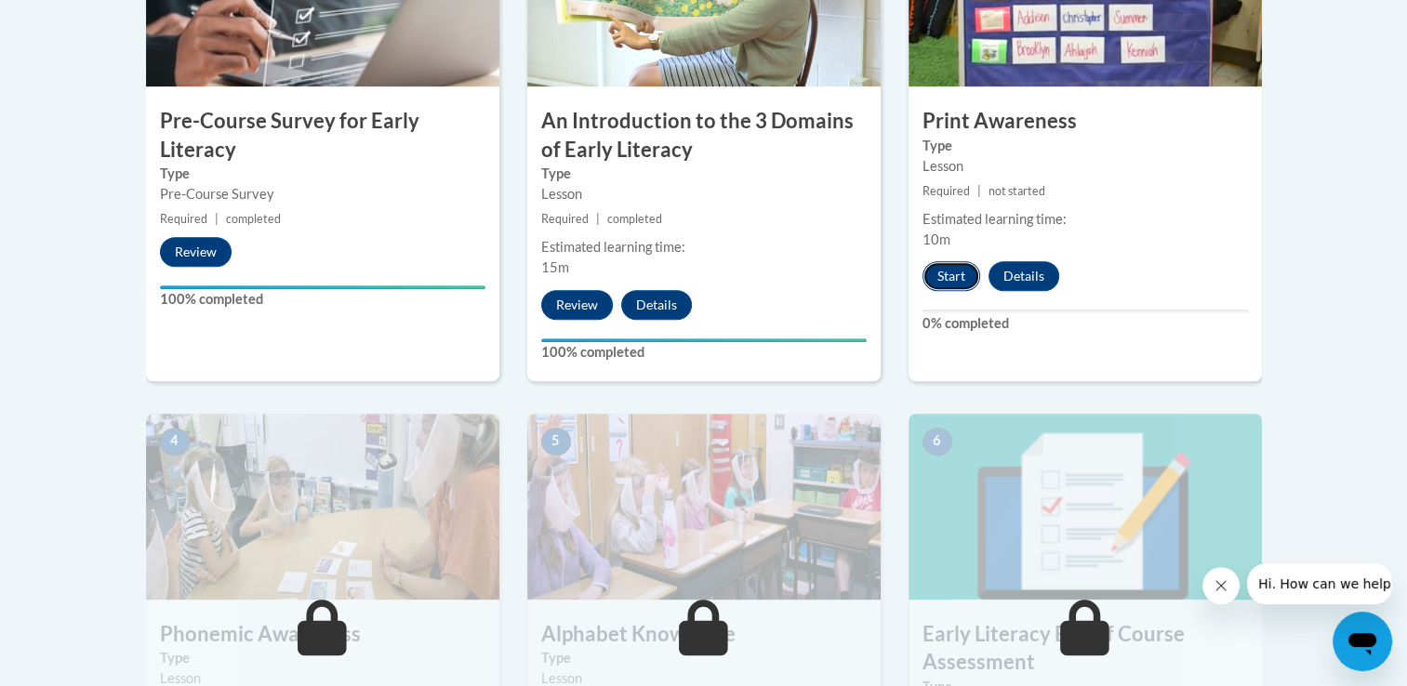
click at [949, 267] on button "Start" at bounding box center [952, 276] width 58 height 30
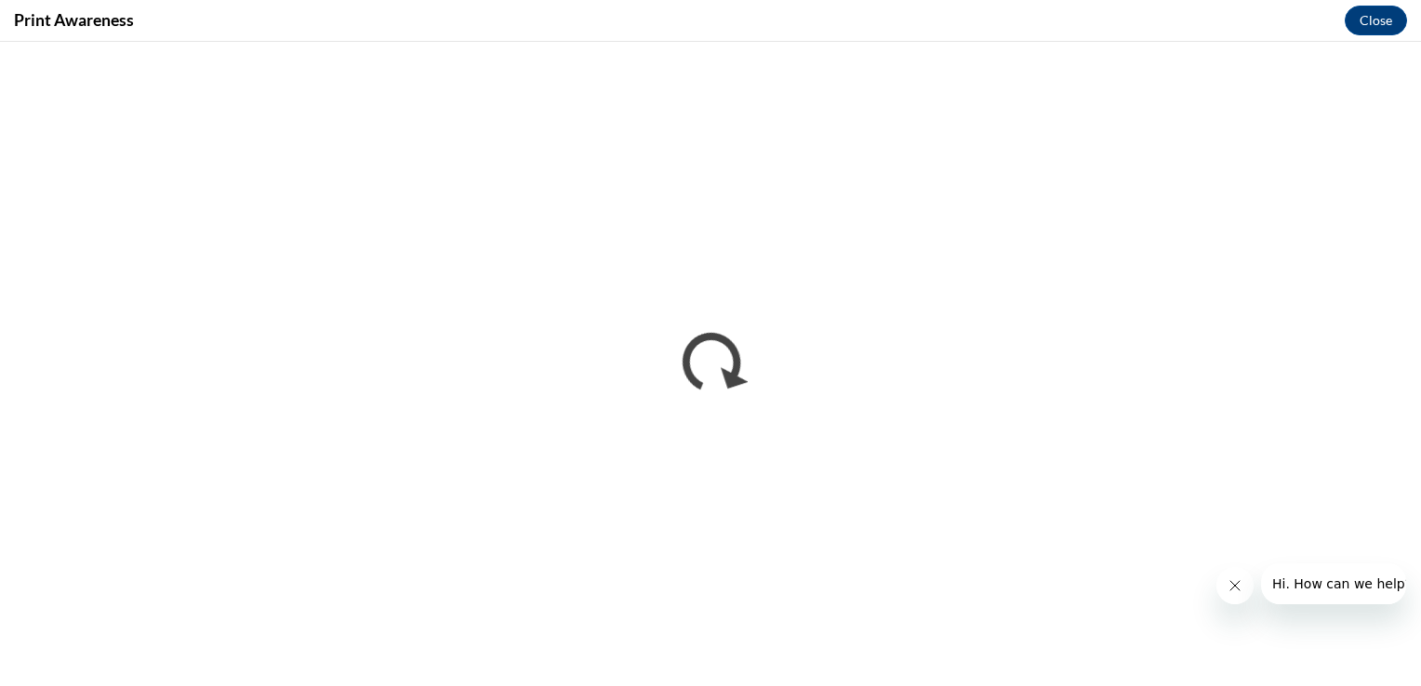
scroll to position [0, 0]
click at [1234, 584] on icon "Close message from company" at bounding box center [1234, 586] width 15 height 15
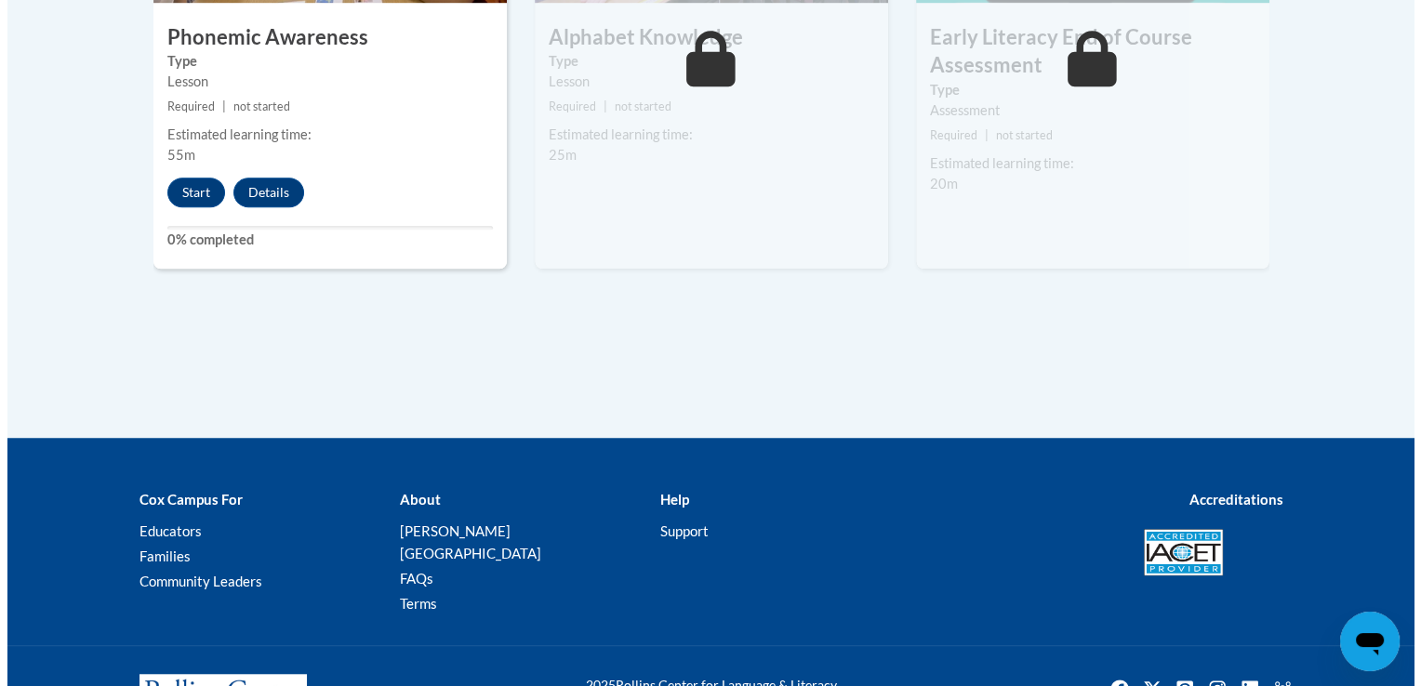
scroll to position [1352, 0]
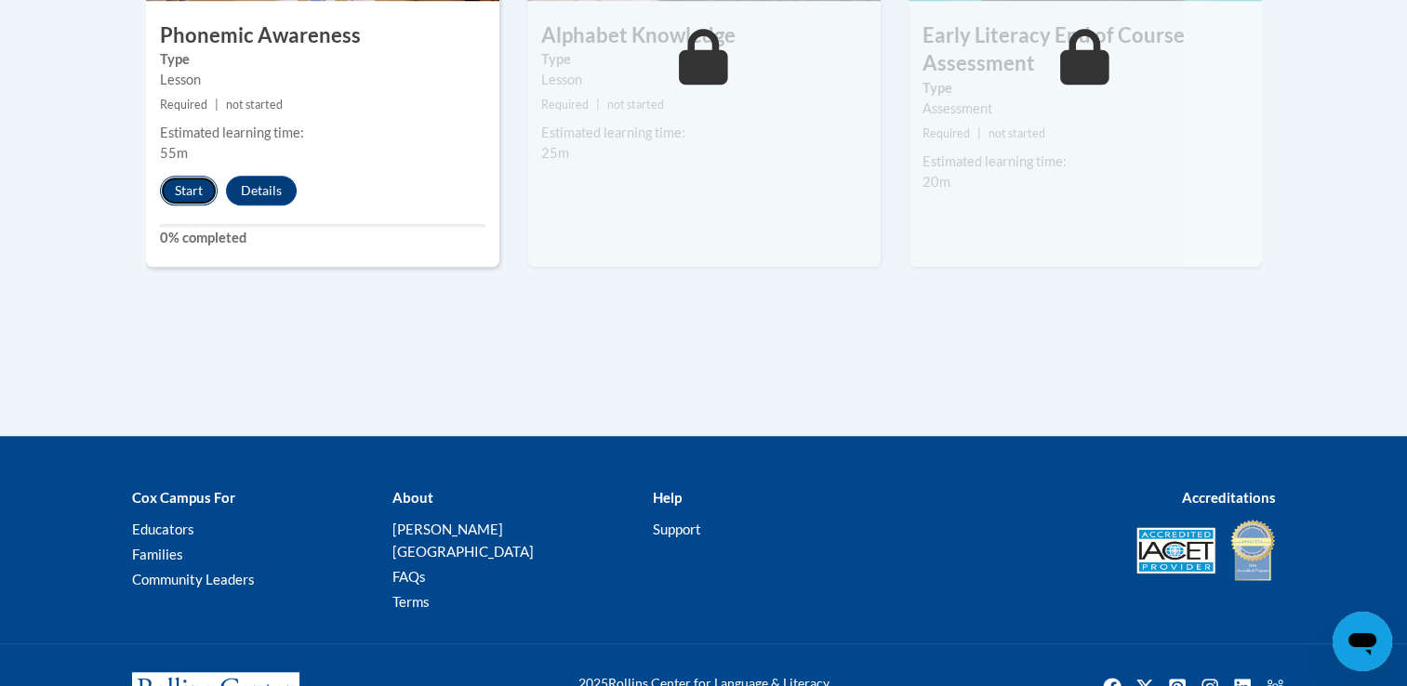
click at [190, 180] on button "Start" at bounding box center [189, 191] width 58 height 30
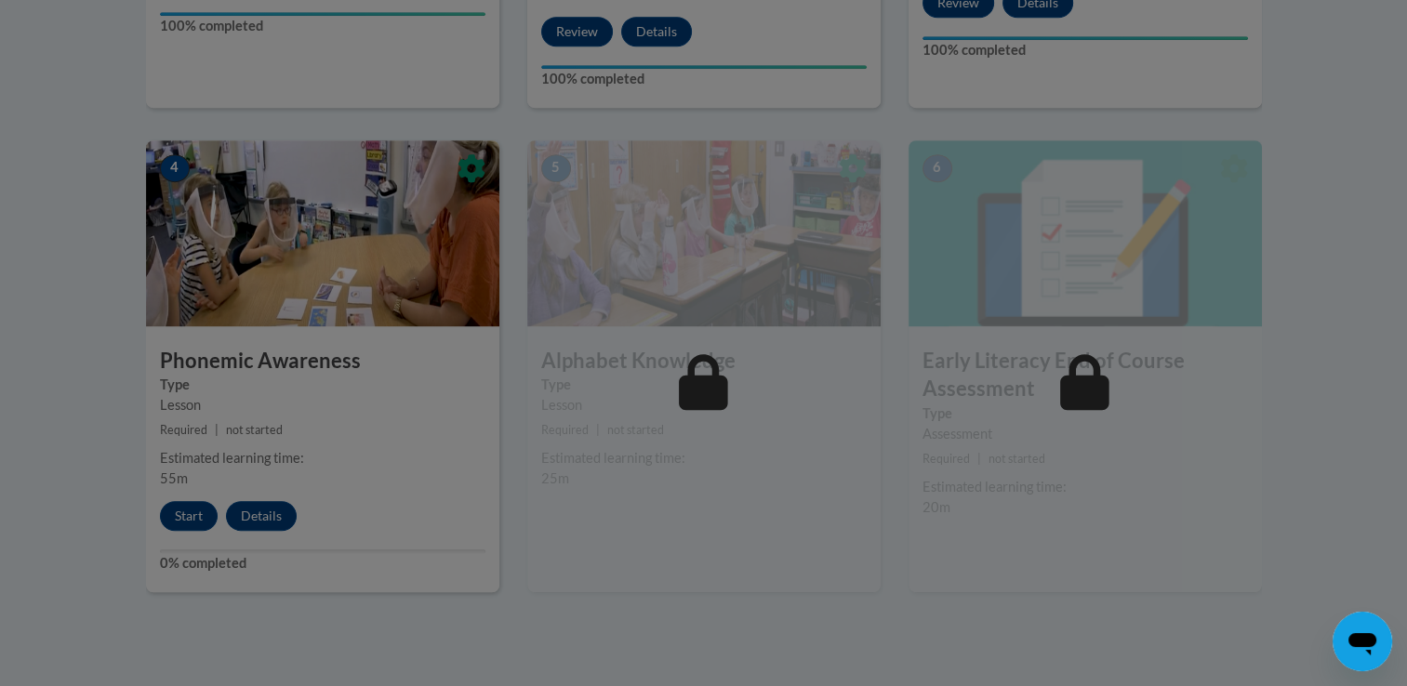
scroll to position [1031, 0]
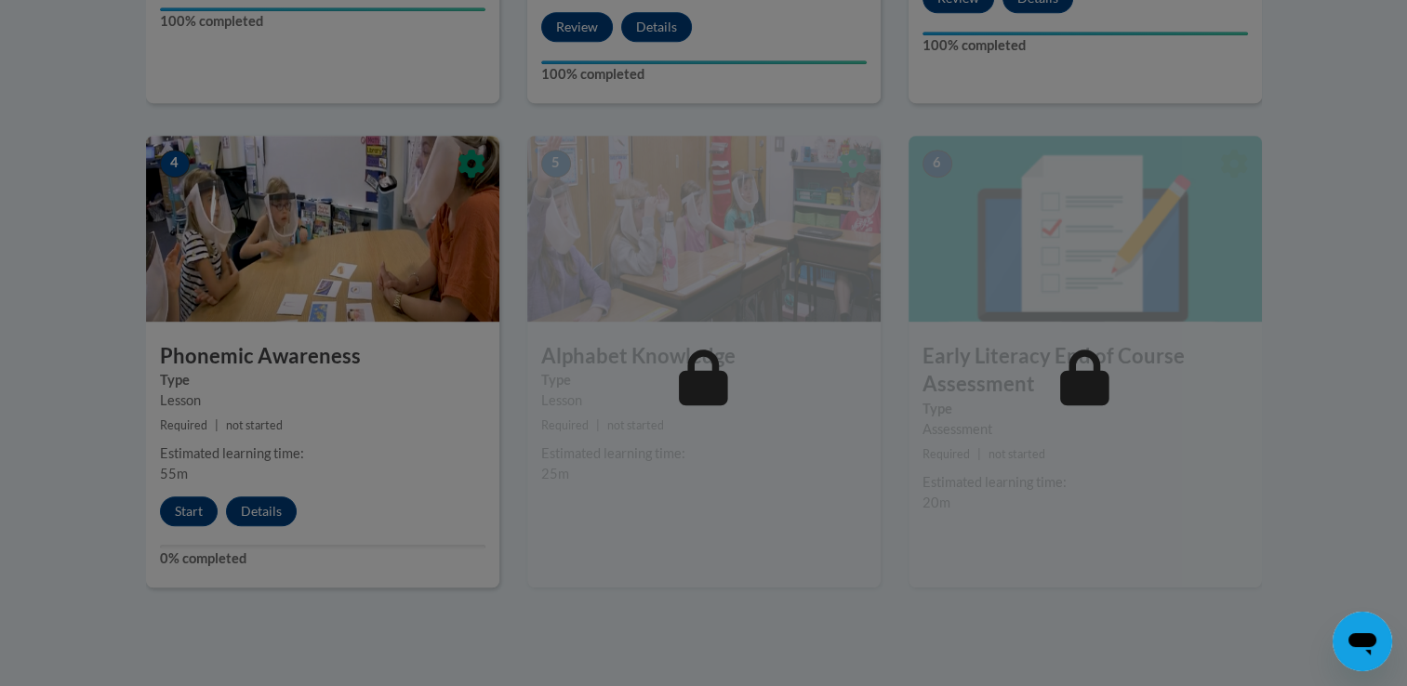
click at [180, 512] on div at bounding box center [703, 343] width 1407 height 686
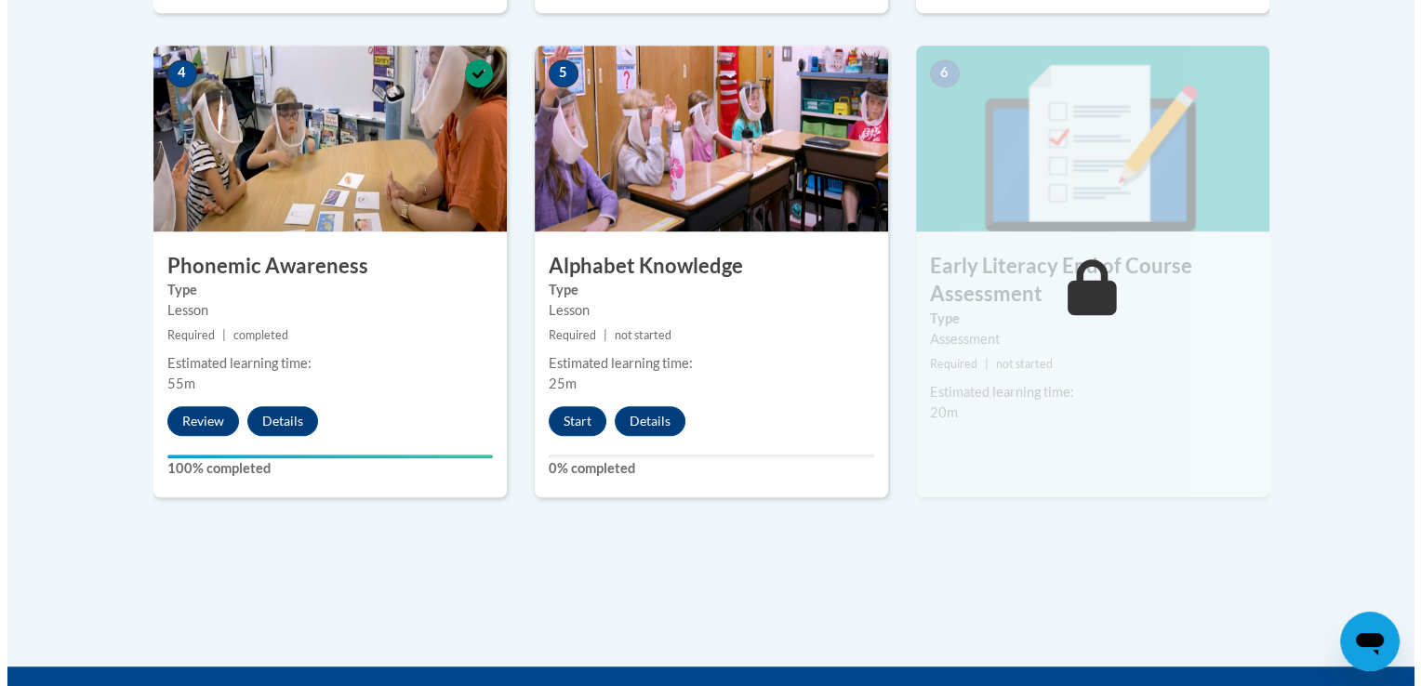
scroll to position [1153, 0]
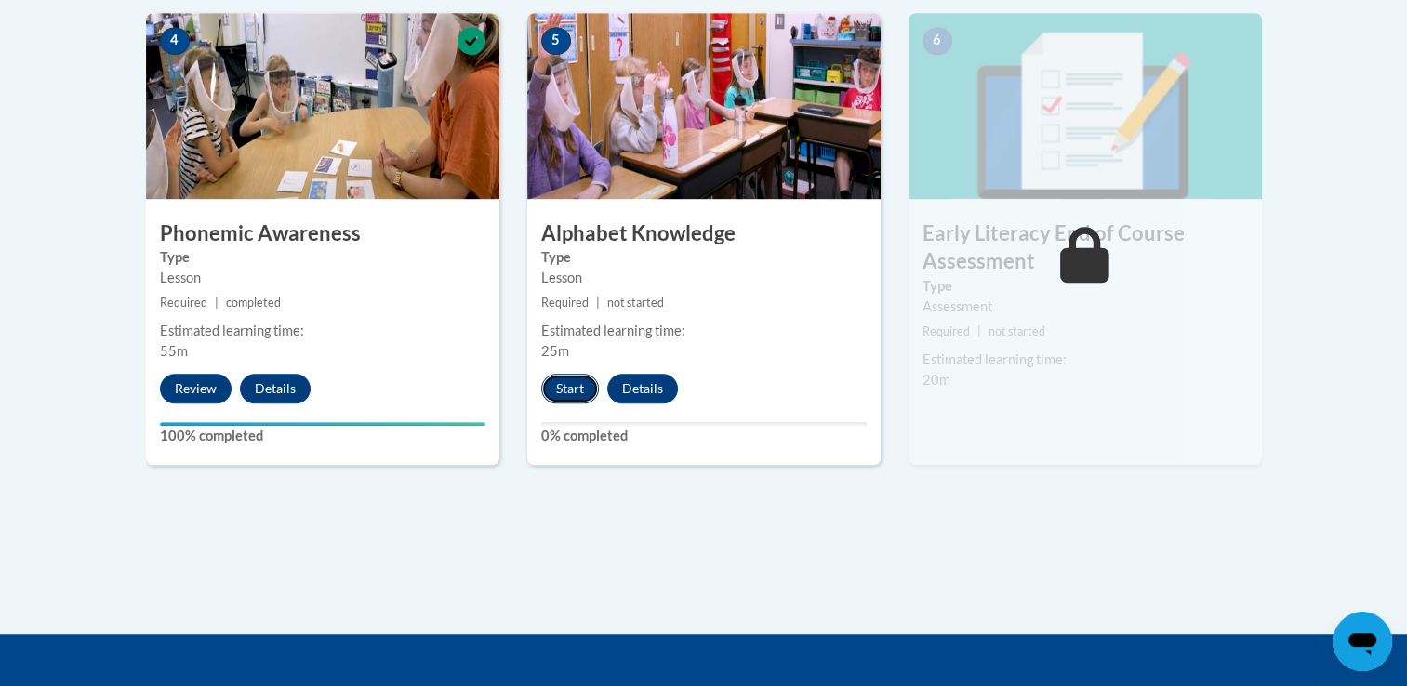
click at [565, 387] on button "Start" at bounding box center [570, 389] width 58 height 30
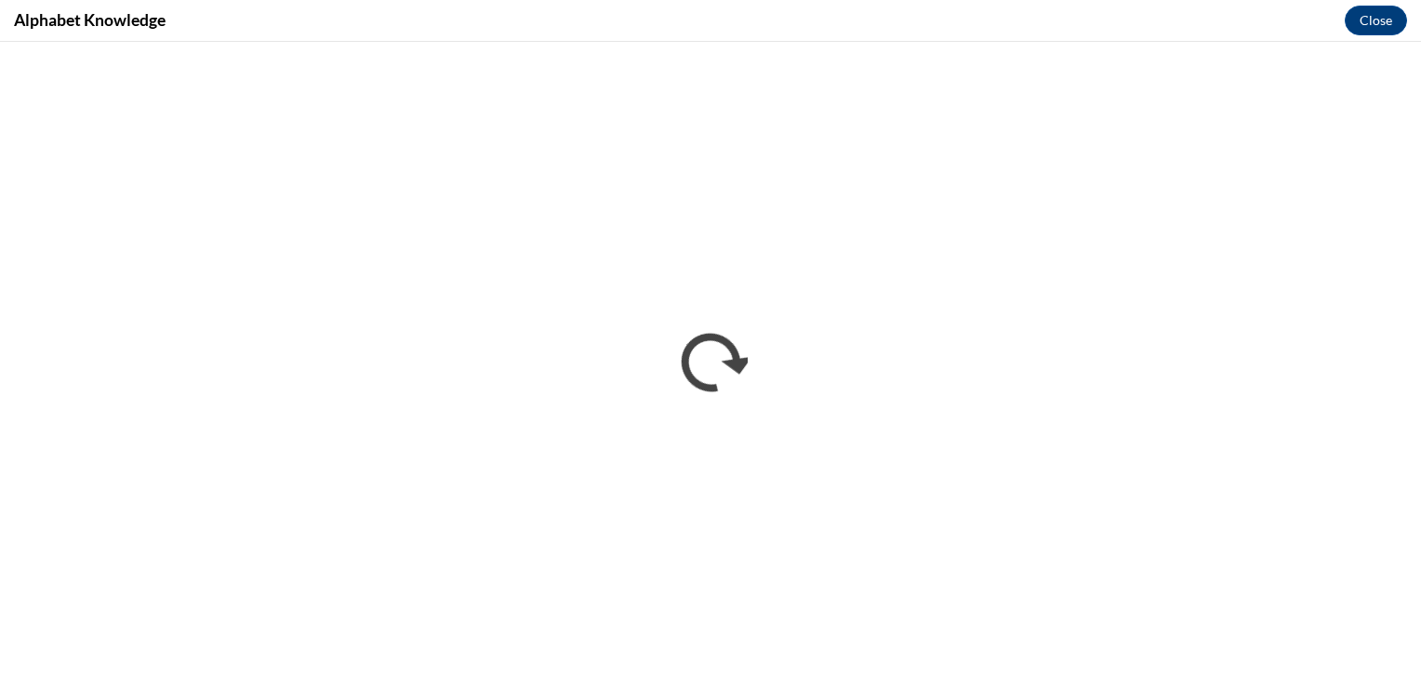
scroll to position [0, 0]
